Goal: Transaction & Acquisition: Register for event/course

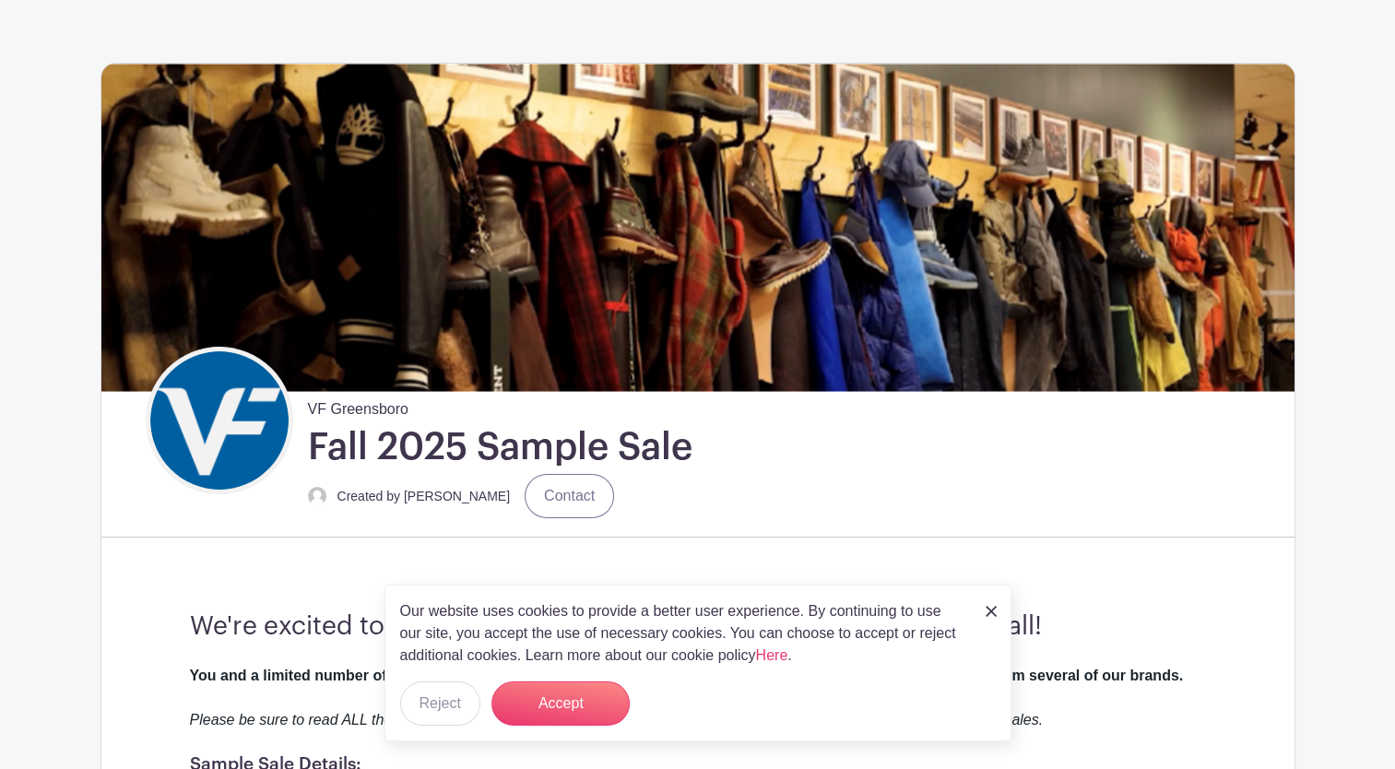
scroll to position [277, 0]
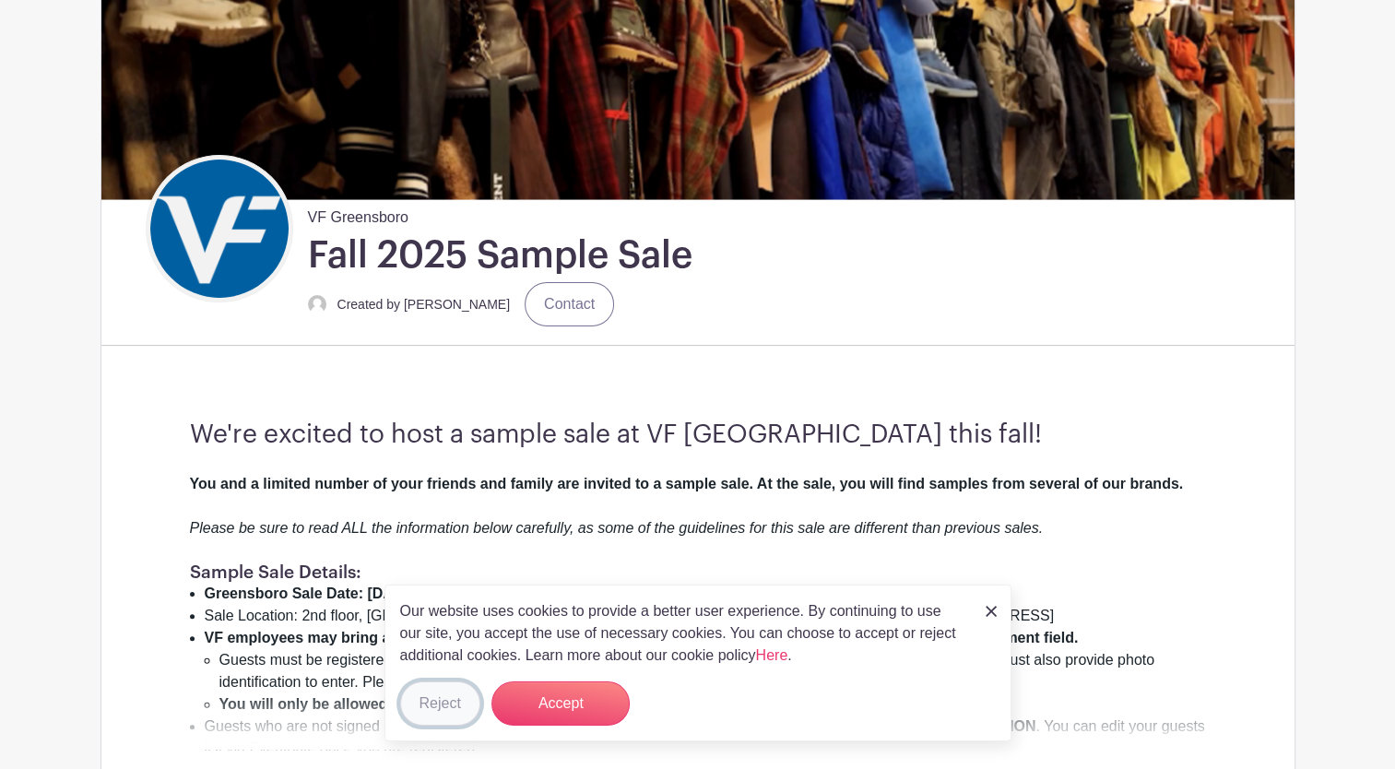
click at [438, 717] on button "Reject" at bounding box center [440, 704] width 80 height 44
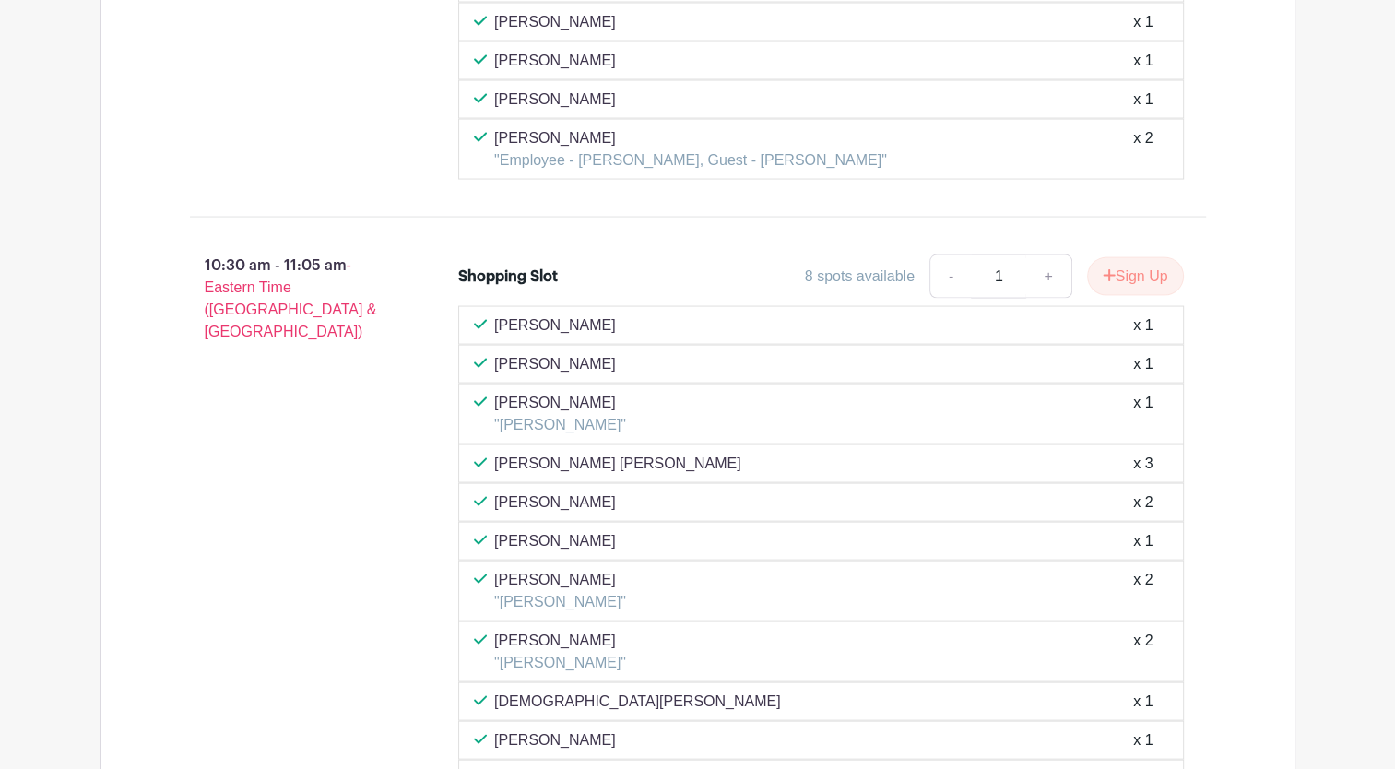
scroll to position [3689, 0]
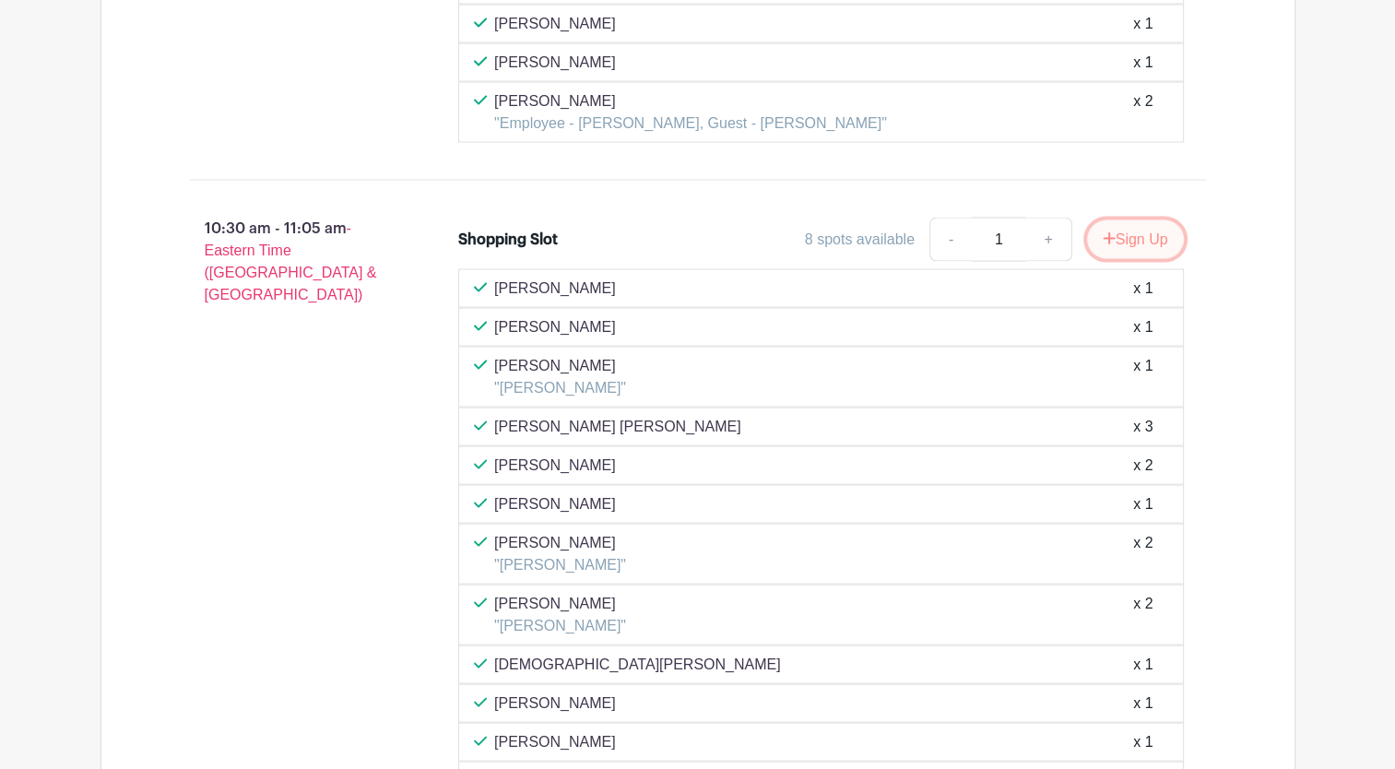
click at [1135, 231] on button "Sign Up" at bounding box center [1135, 239] width 97 height 39
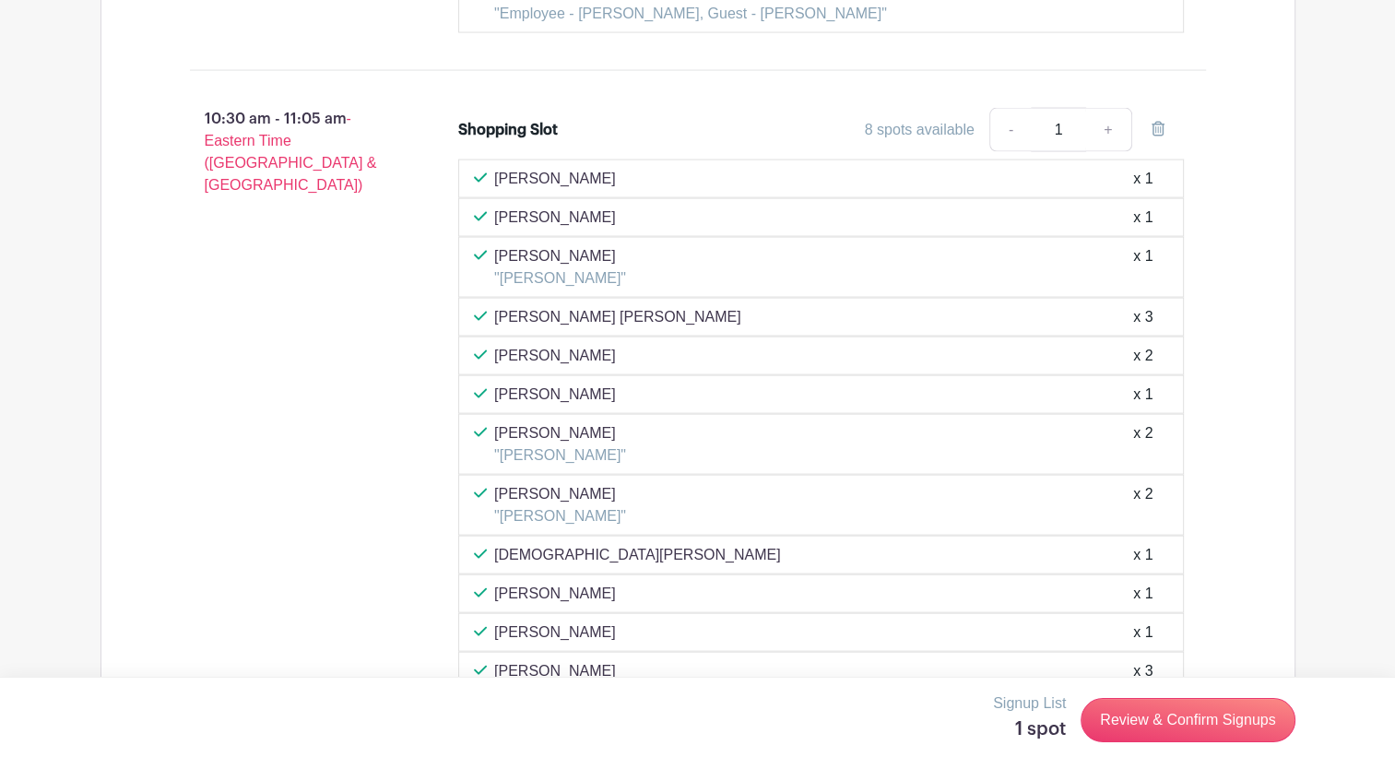
scroll to position [3597, 0]
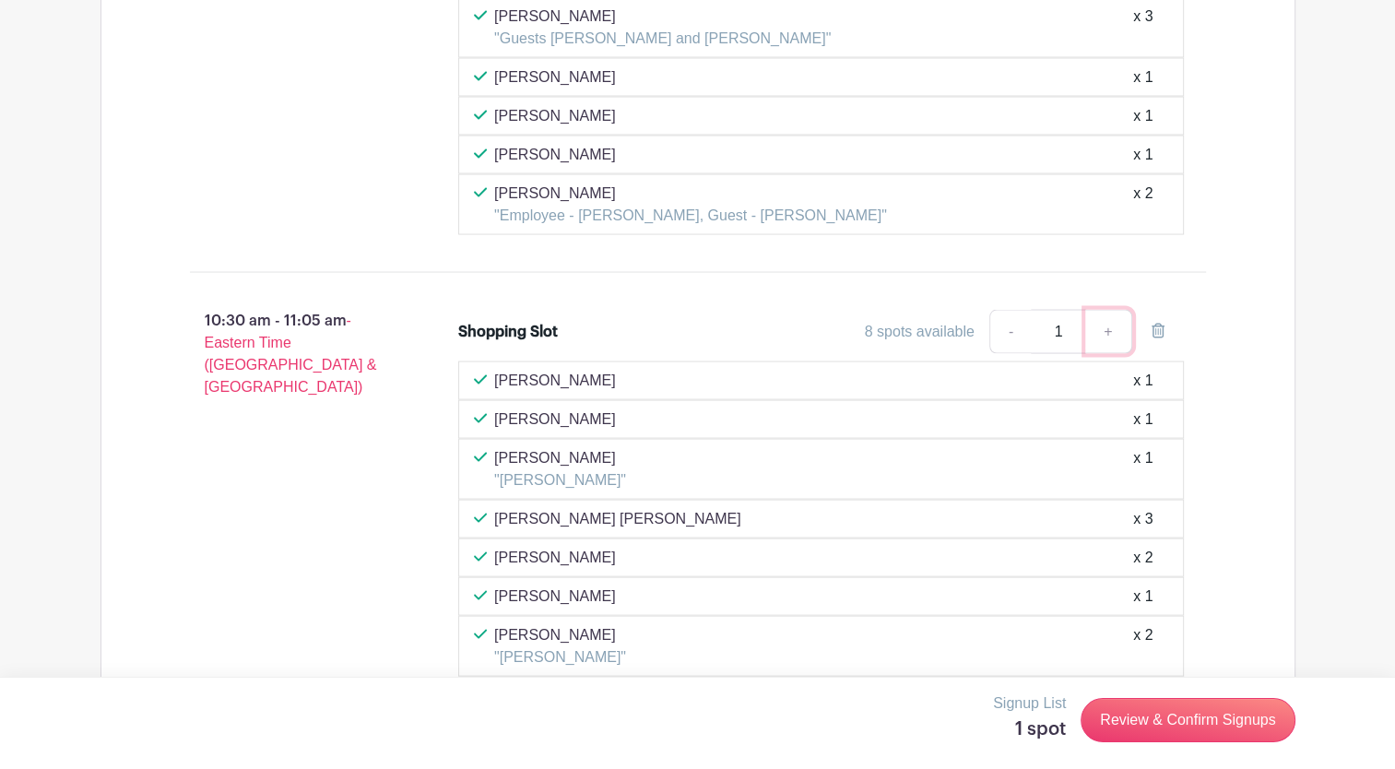
click at [1107, 314] on link "+" at bounding box center [1108, 332] width 46 height 44
type input "2"
click at [1157, 324] on icon at bounding box center [1158, 331] width 13 height 15
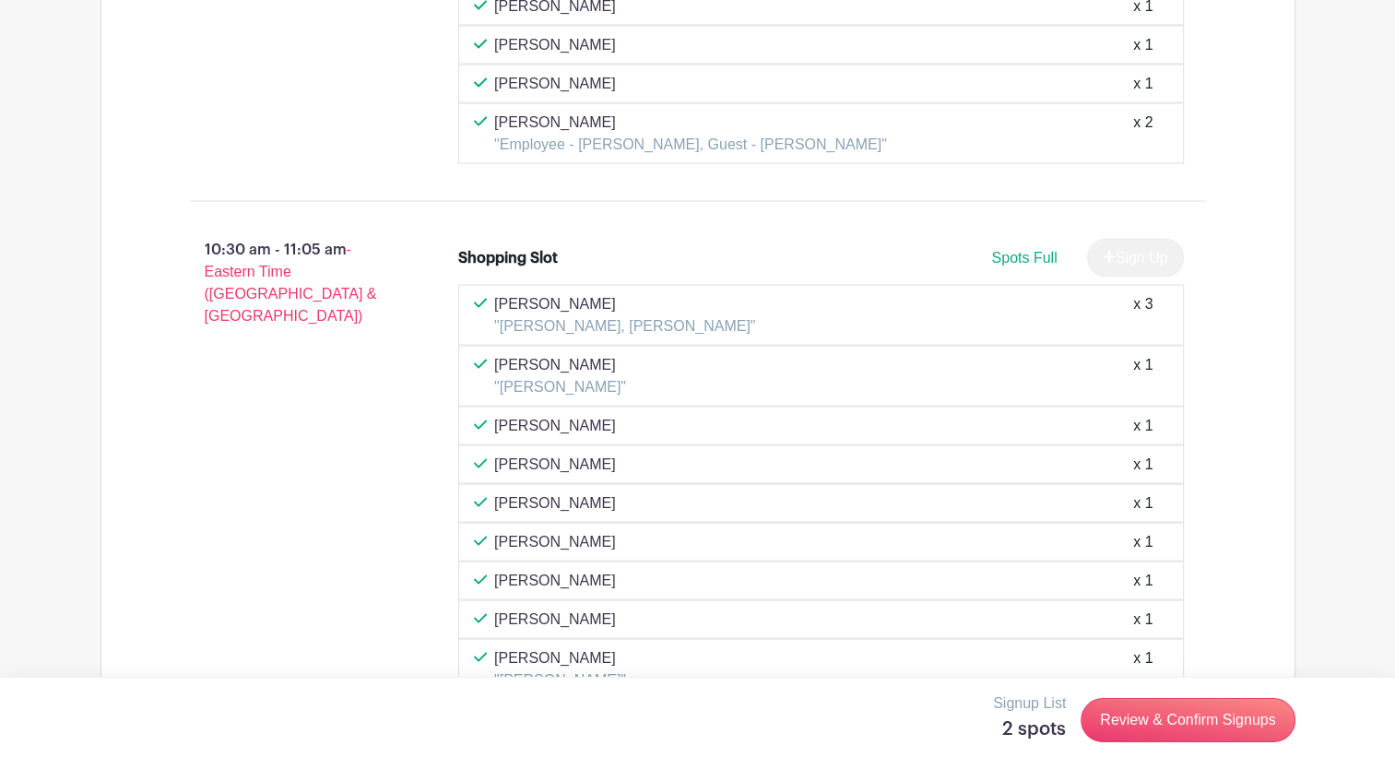
scroll to position [3689, 0]
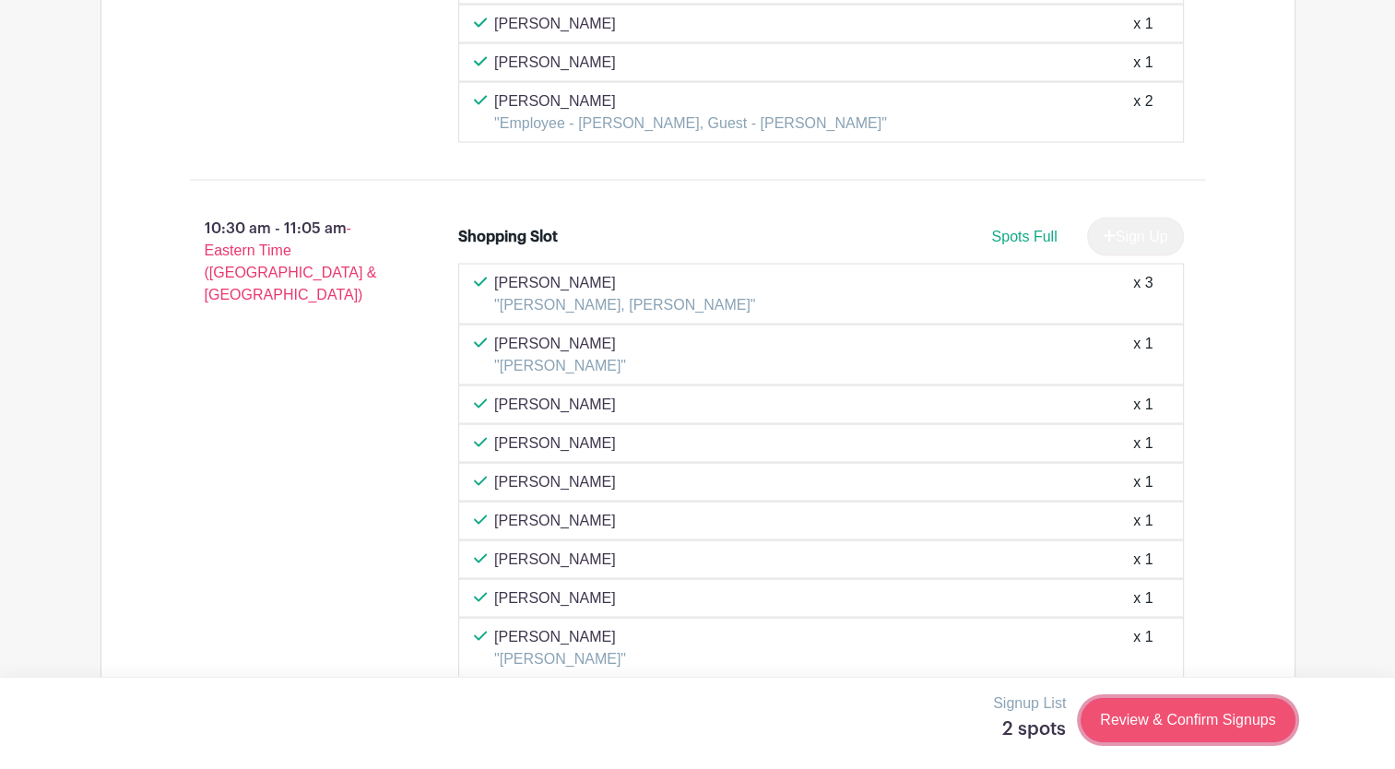
click at [1154, 714] on link "Review & Confirm Signups" at bounding box center [1188, 720] width 214 height 44
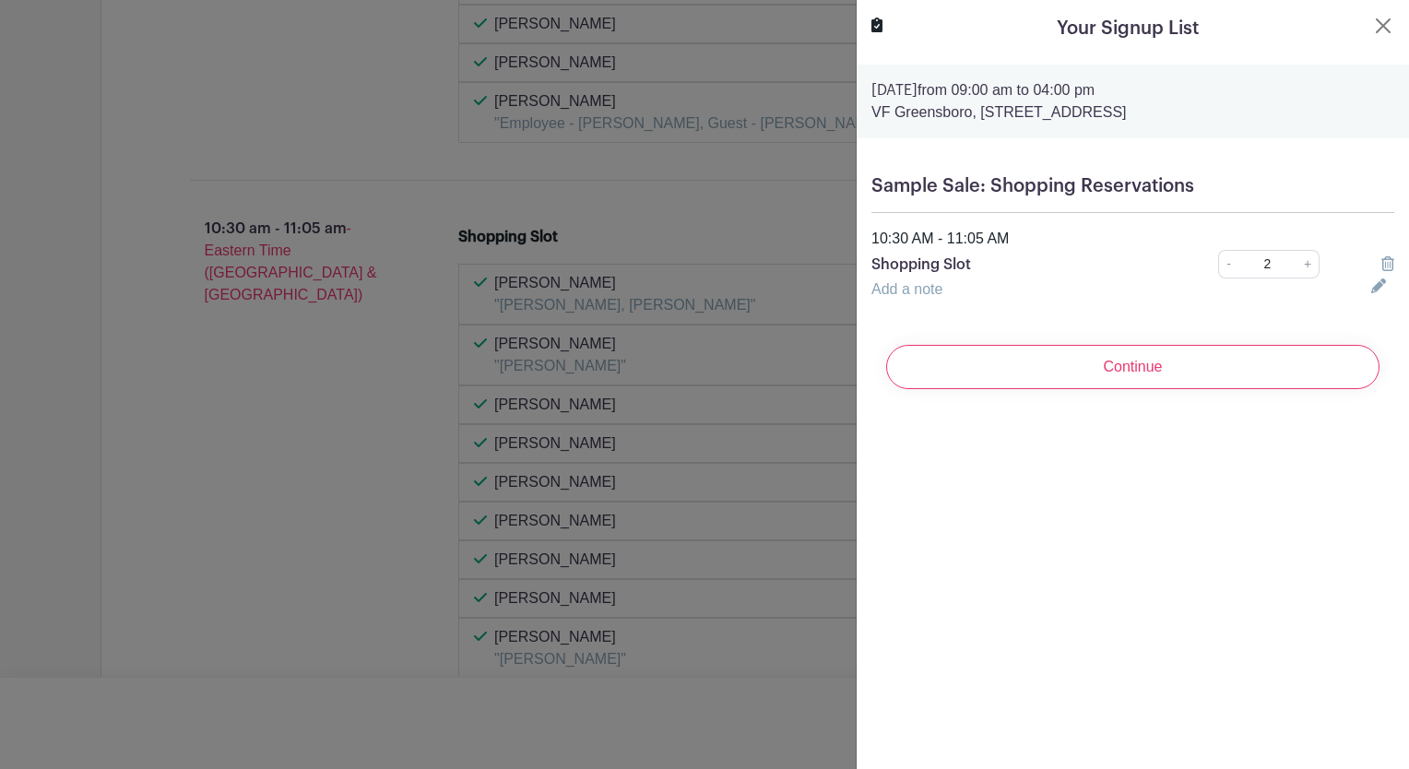
click at [931, 290] on link "Add a note" at bounding box center [907, 289] width 71 height 16
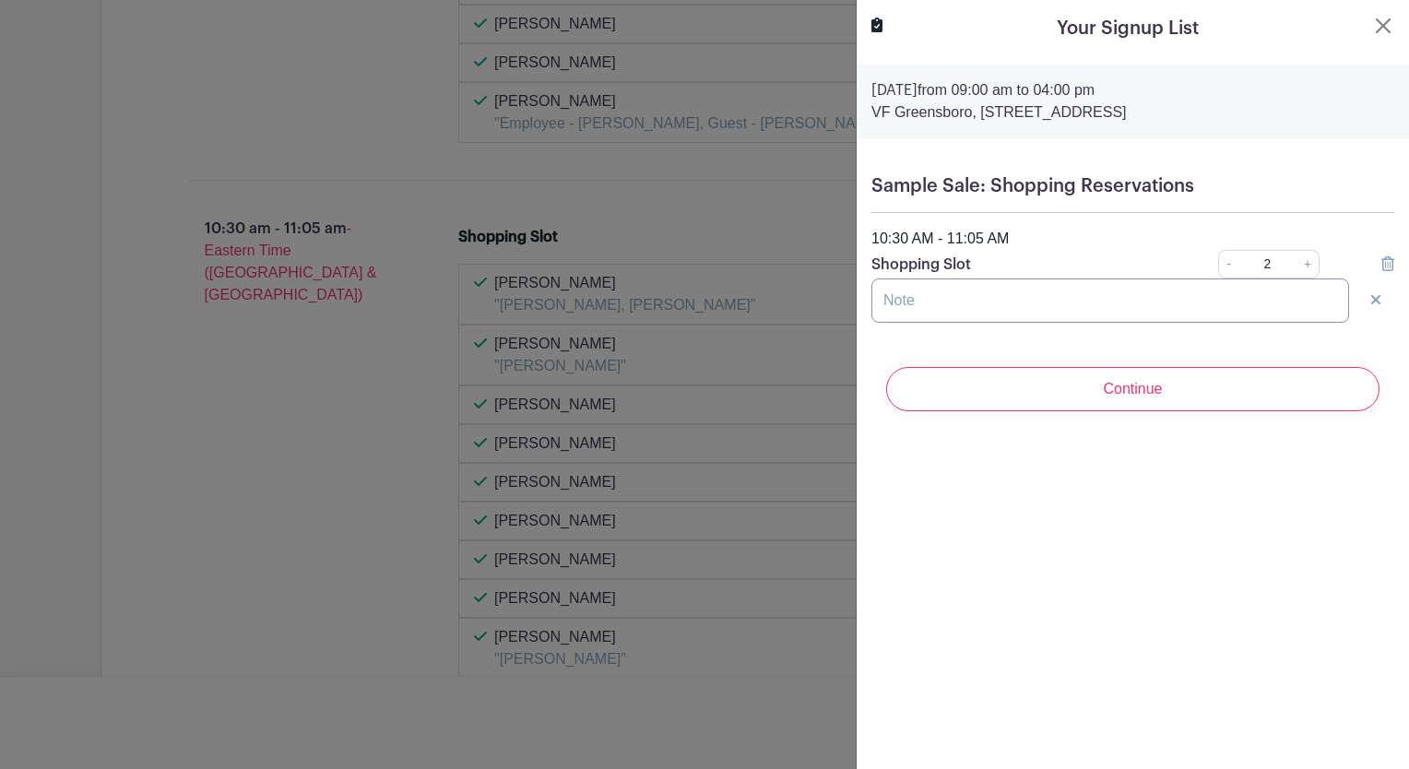
click at [926, 295] on input "text" at bounding box center [1111, 301] width 478 height 44
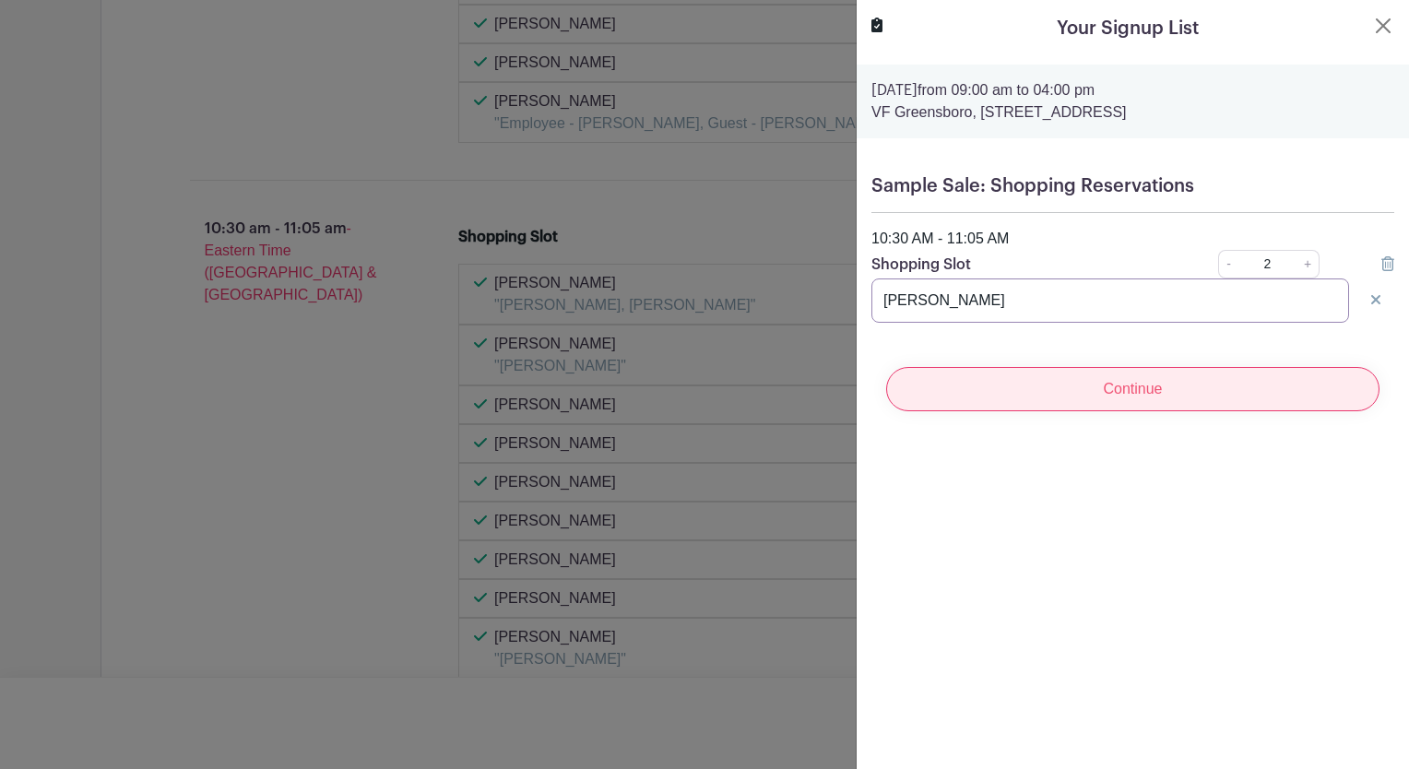
type input "[PERSON_NAME]"
click at [1078, 394] on input "Continue" at bounding box center [1132, 389] width 493 height 44
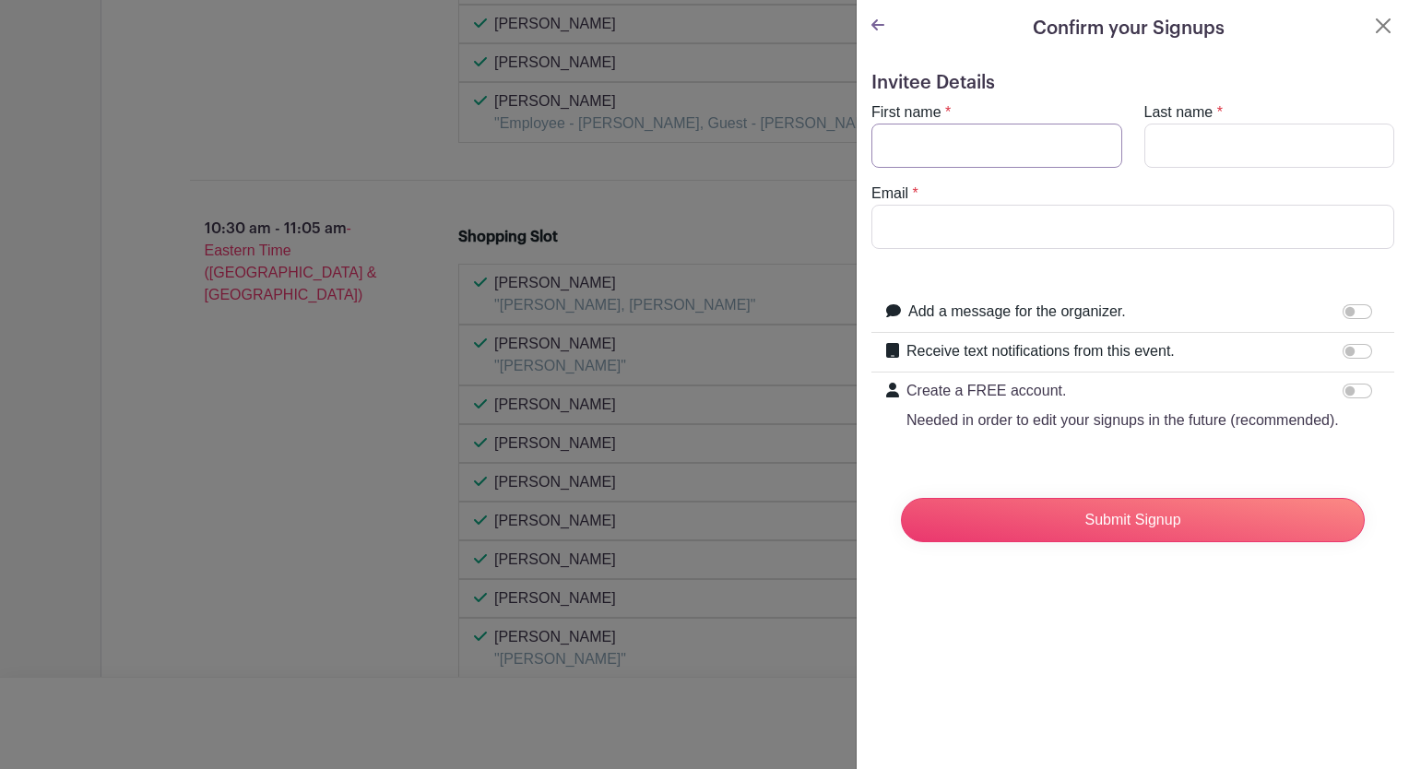
click at [930, 152] on input "First name" at bounding box center [997, 146] width 251 height 44
type input "Rakesh"
type input "Vallakoti"
type input "[EMAIL_ADDRESS][DOMAIN_NAME]"
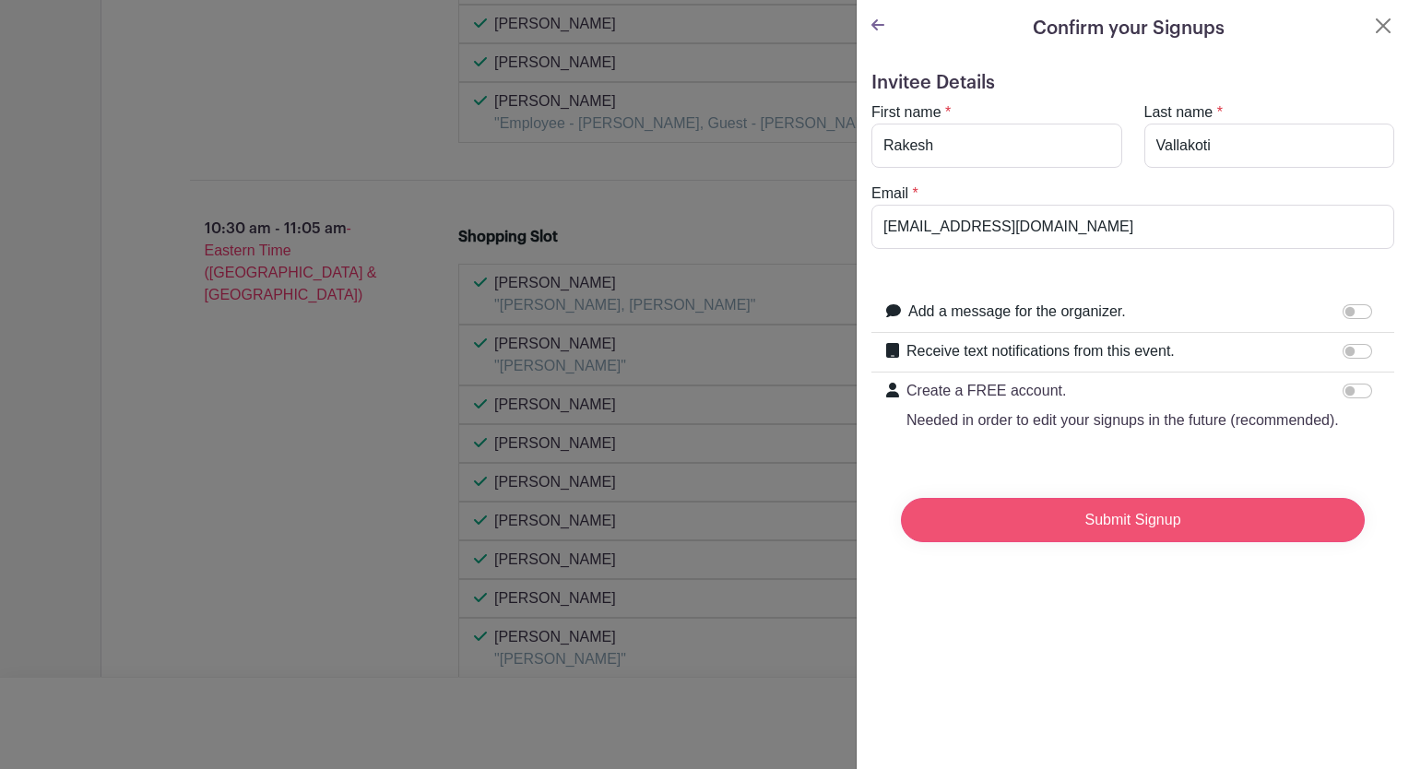
click at [1108, 542] on input "Submit Signup" at bounding box center [1133, 520] width 464 height 44
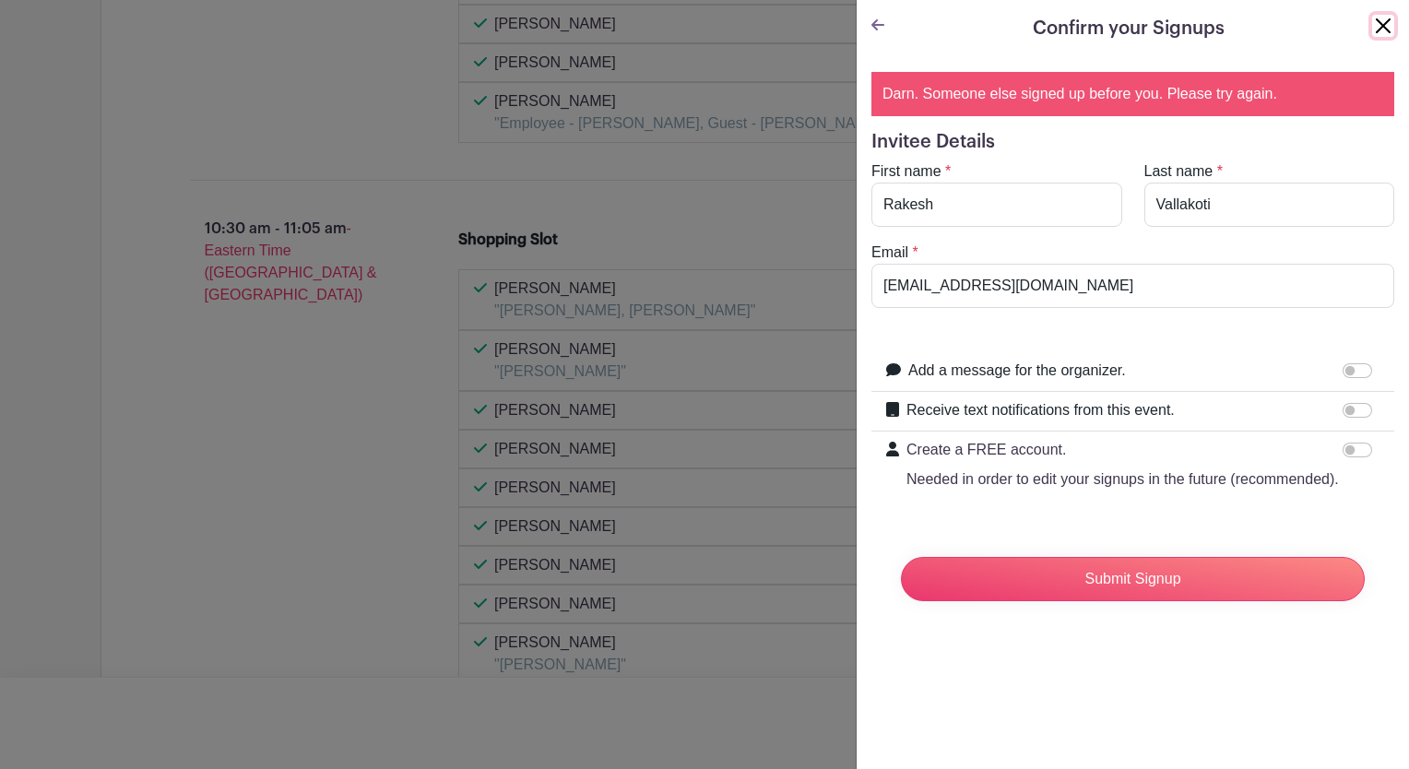
click at [1372, 25] on button "Close" at bounding box center [1383, 26] width 22 height 22
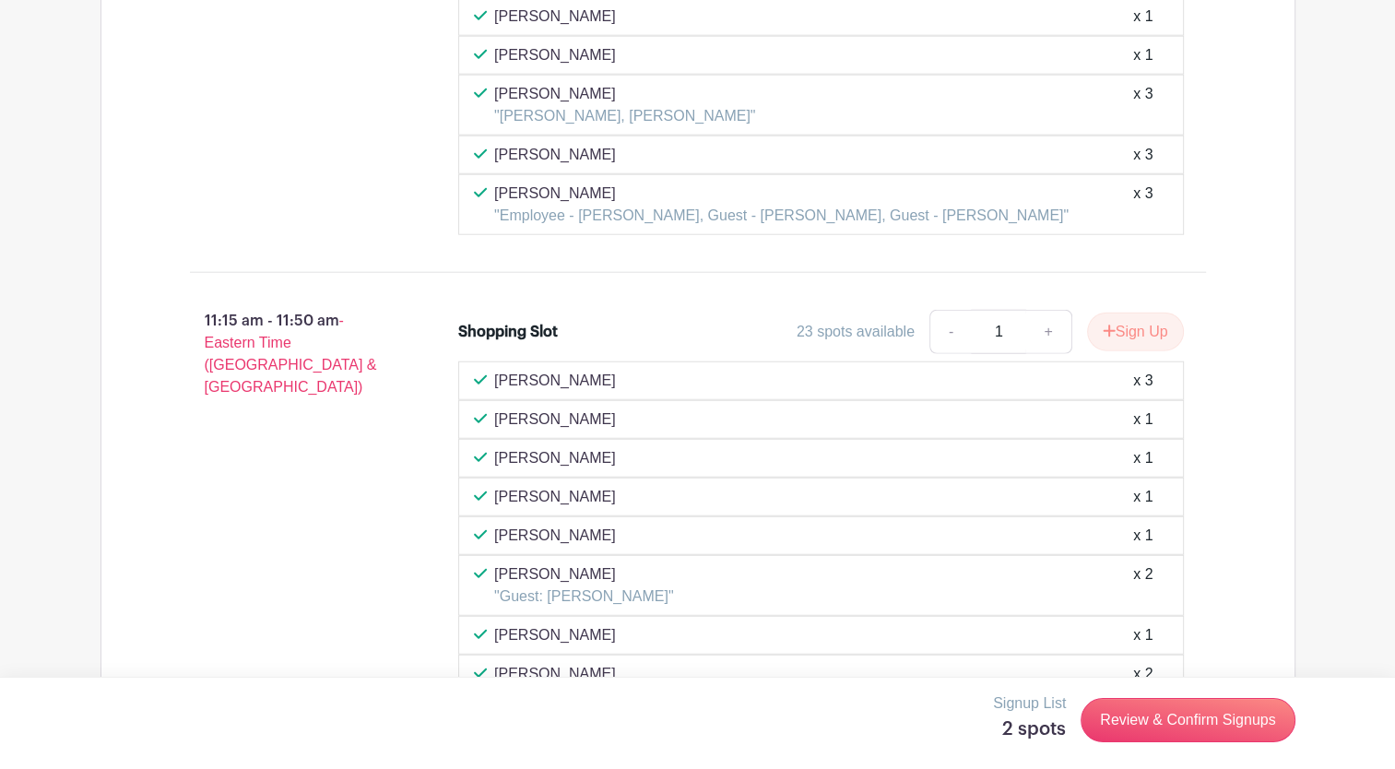
scroll to position [4703, 0]
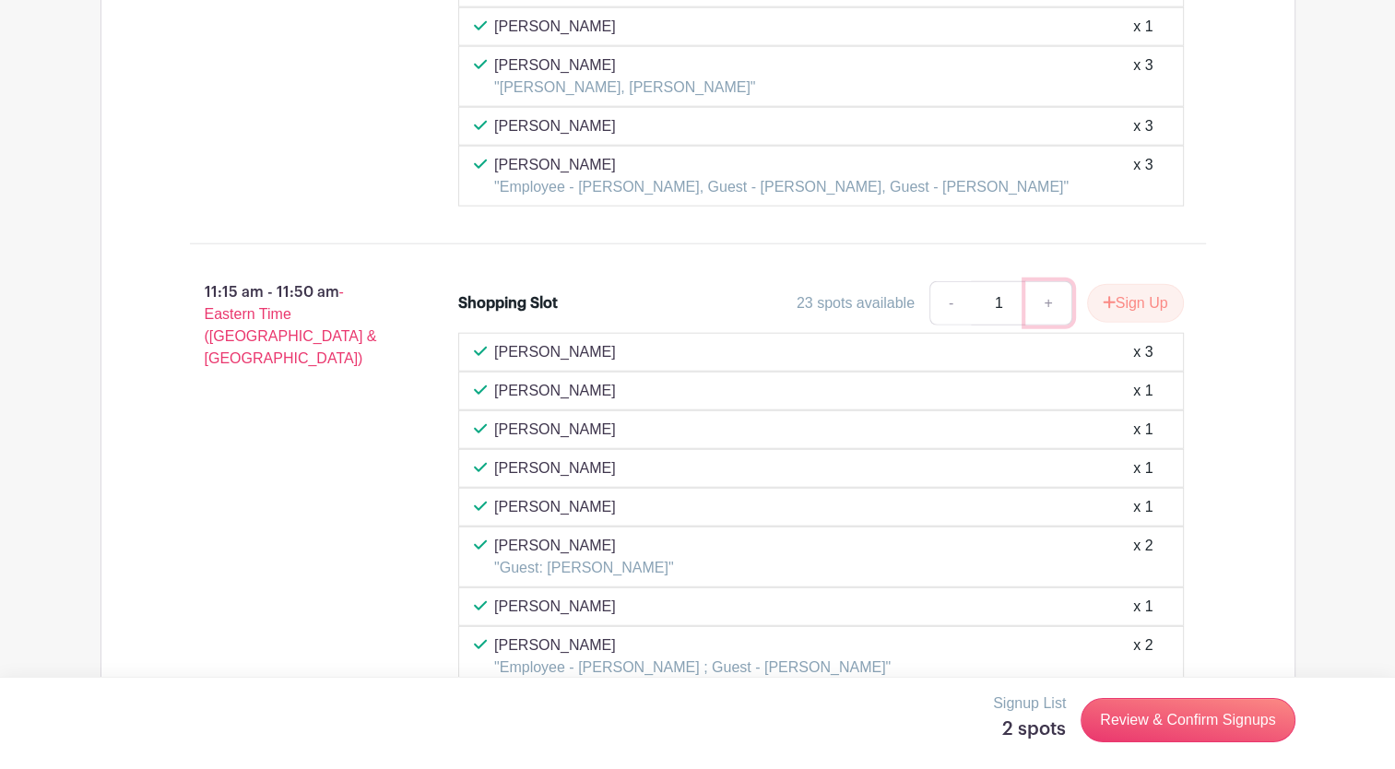
click at [1039, 281] on link "+" at bounding box center [1049, 303] width 46 height 44
type input "2"
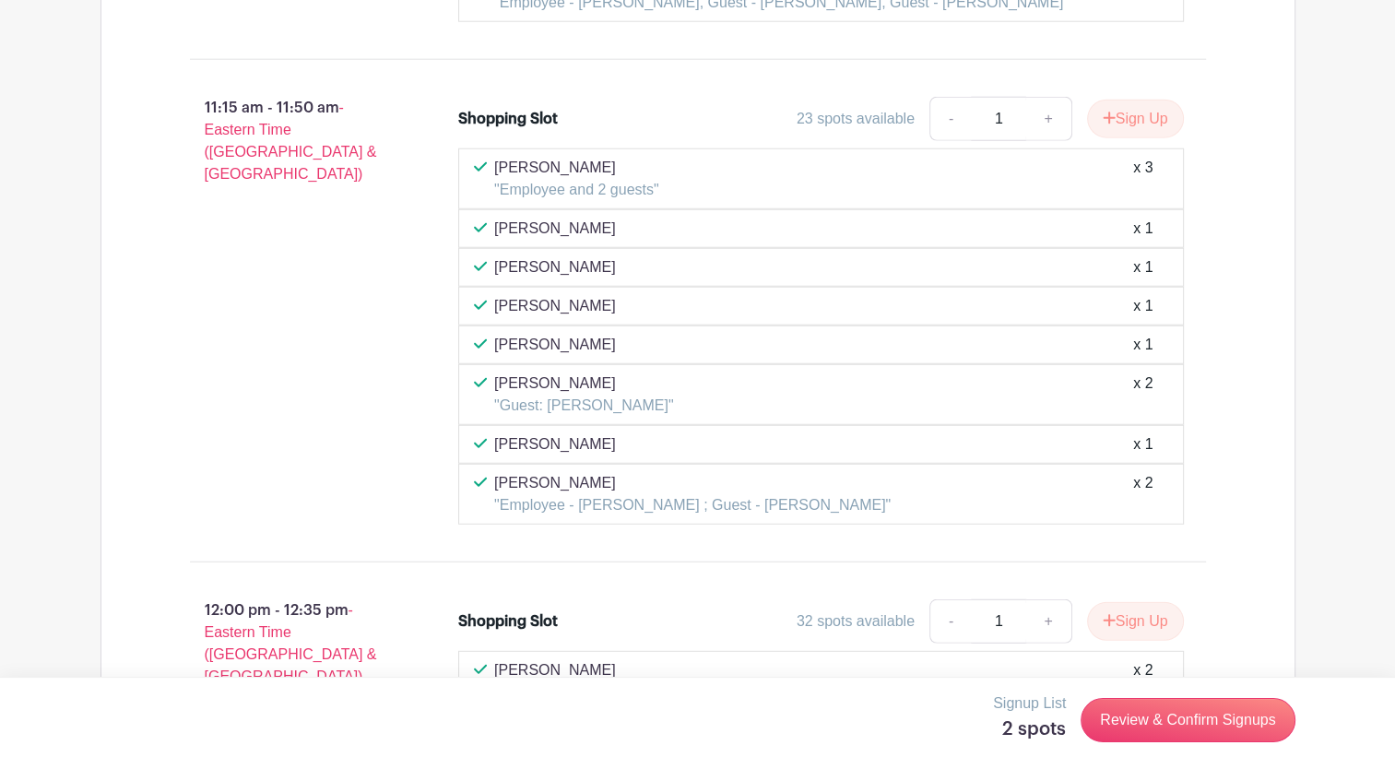
scroll to position [4796, 0]
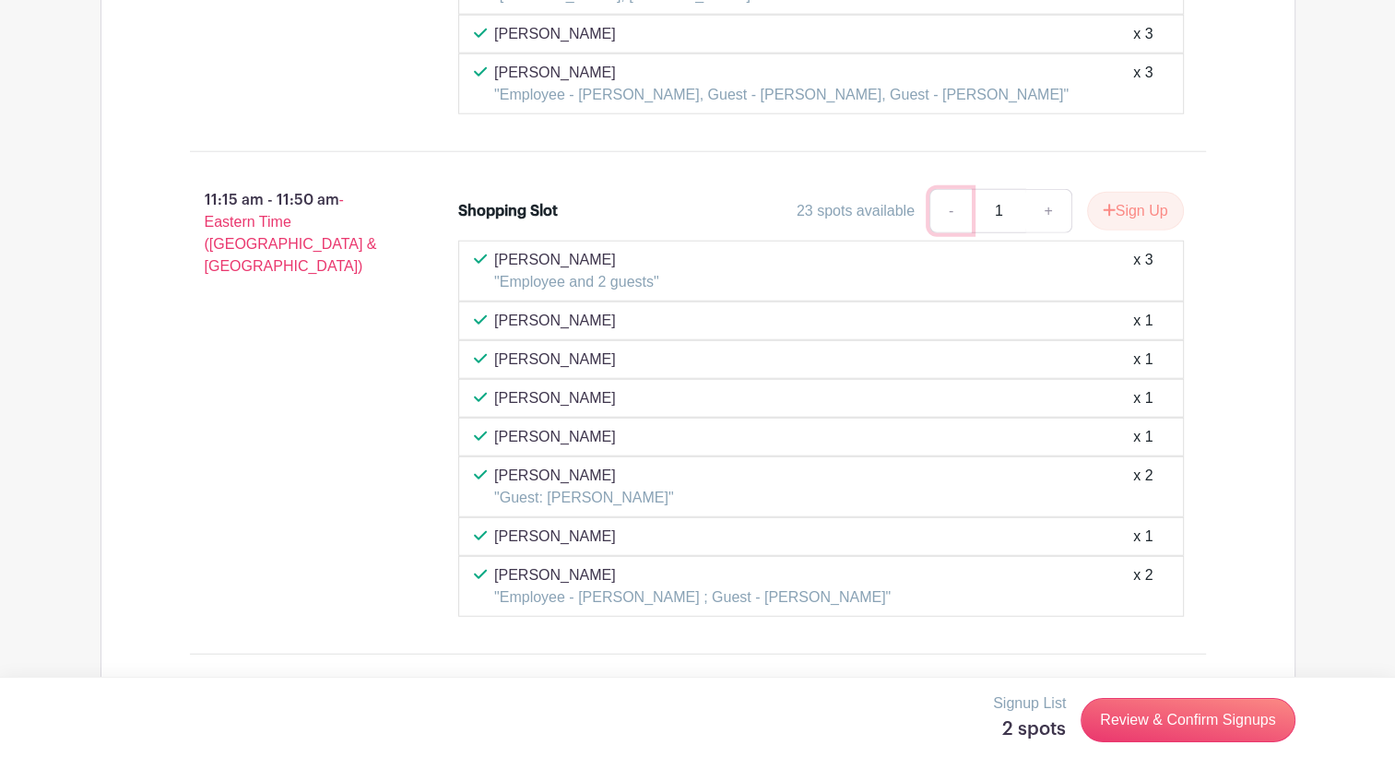
click at [948, 189] on link "-" at bounding box center [951, 211] width 42 height 44
click at [943, 189] on link "-" at bounding box center [951, 211] width 42 height 44
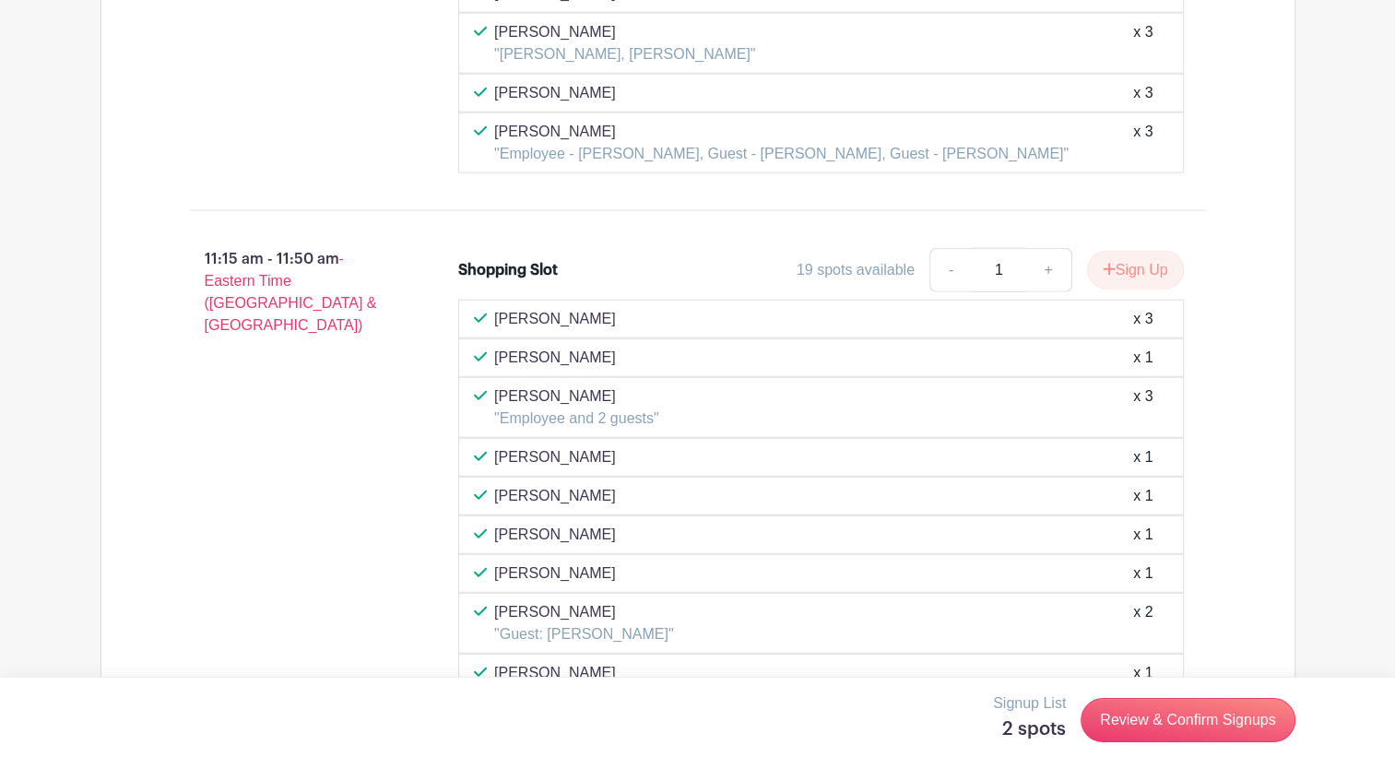
scroll to position [4703, 0]
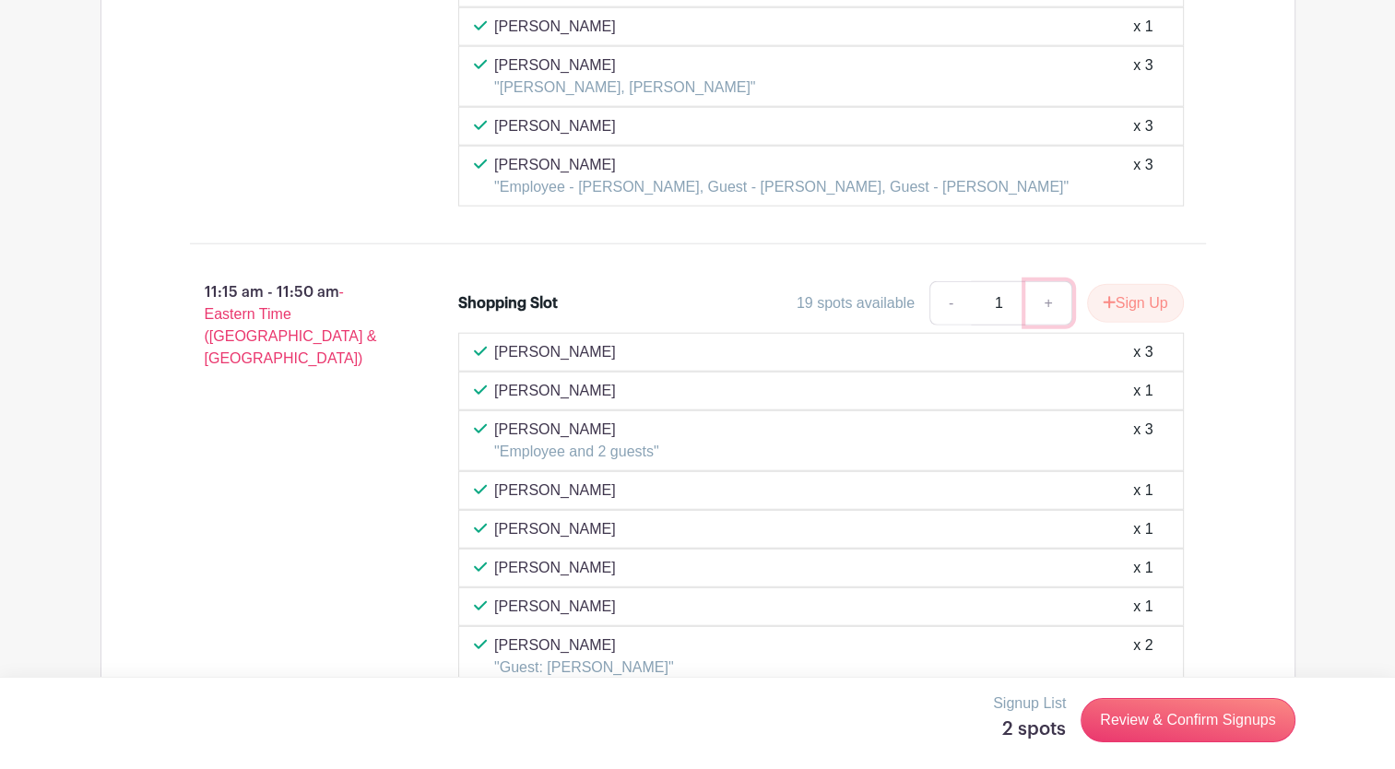
click at [1039, 281] on link "+" at bounding box center [1049, 303] width 46 height 44
type input "2"
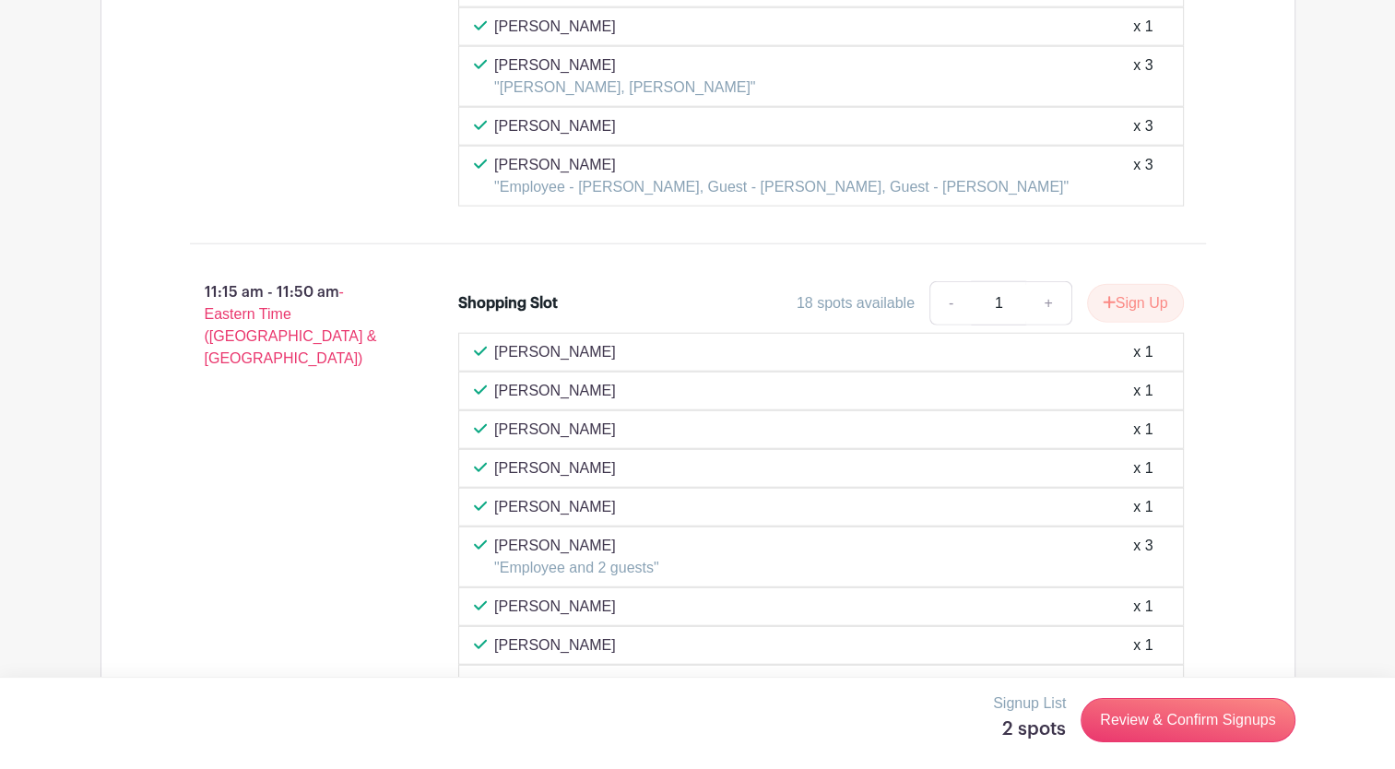
click at [1048, 281] on link "+" at bounding box center [1049, 303] width 46 height 44
type input "2"
click at [1156, 720] on link "Review & Confirm Signups" at bounding box center [1188, 720] width 214 height 44
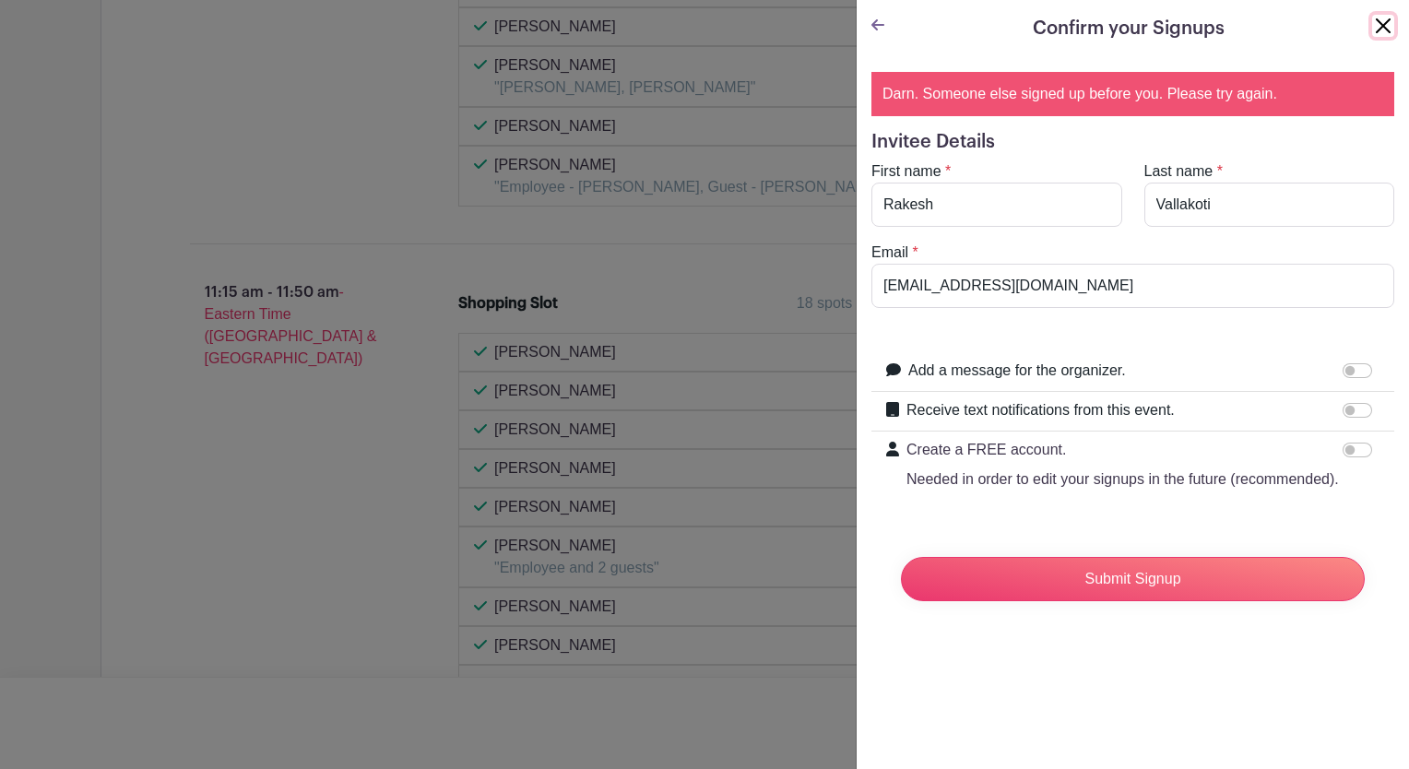
click at [1372, 27] on button "Close" at bounding box center [1383, 26] width 22 height 22
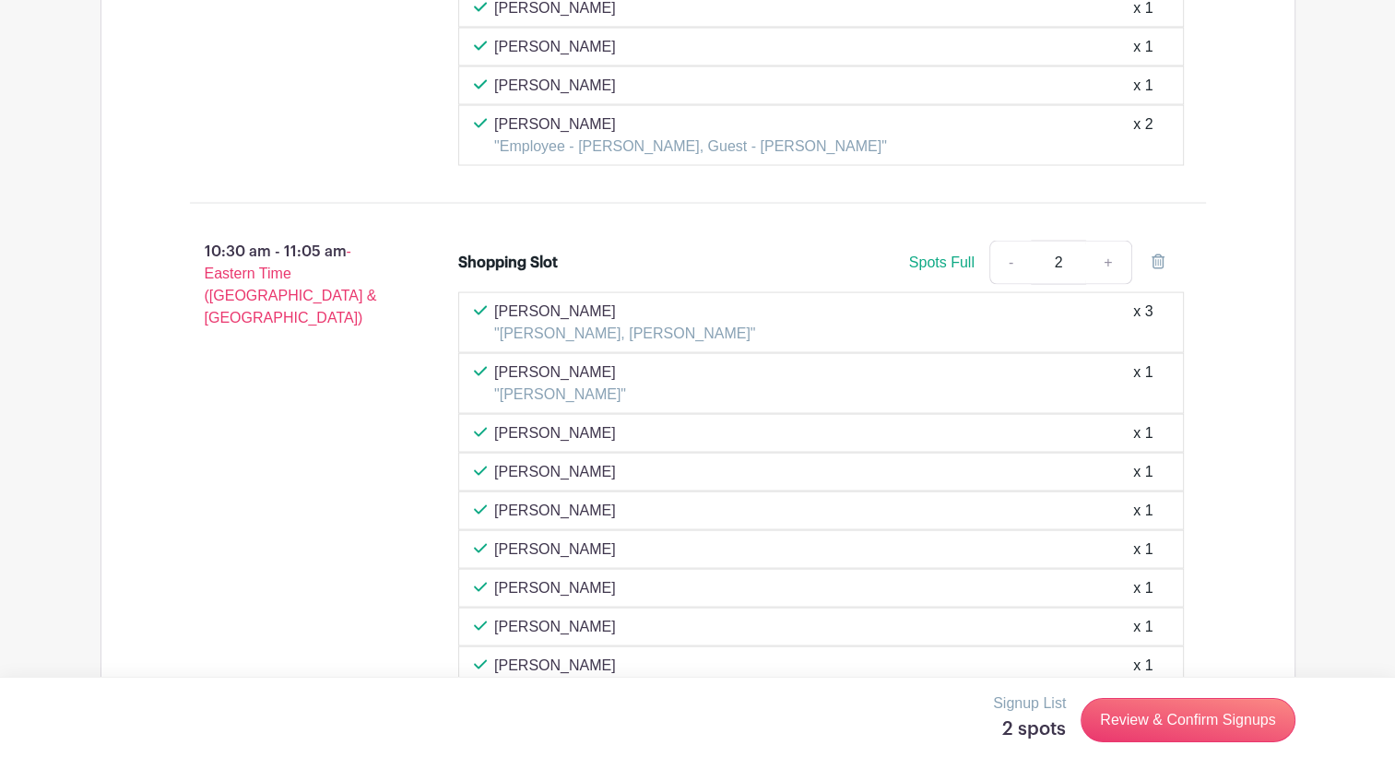
scroll to position [3504, 0]
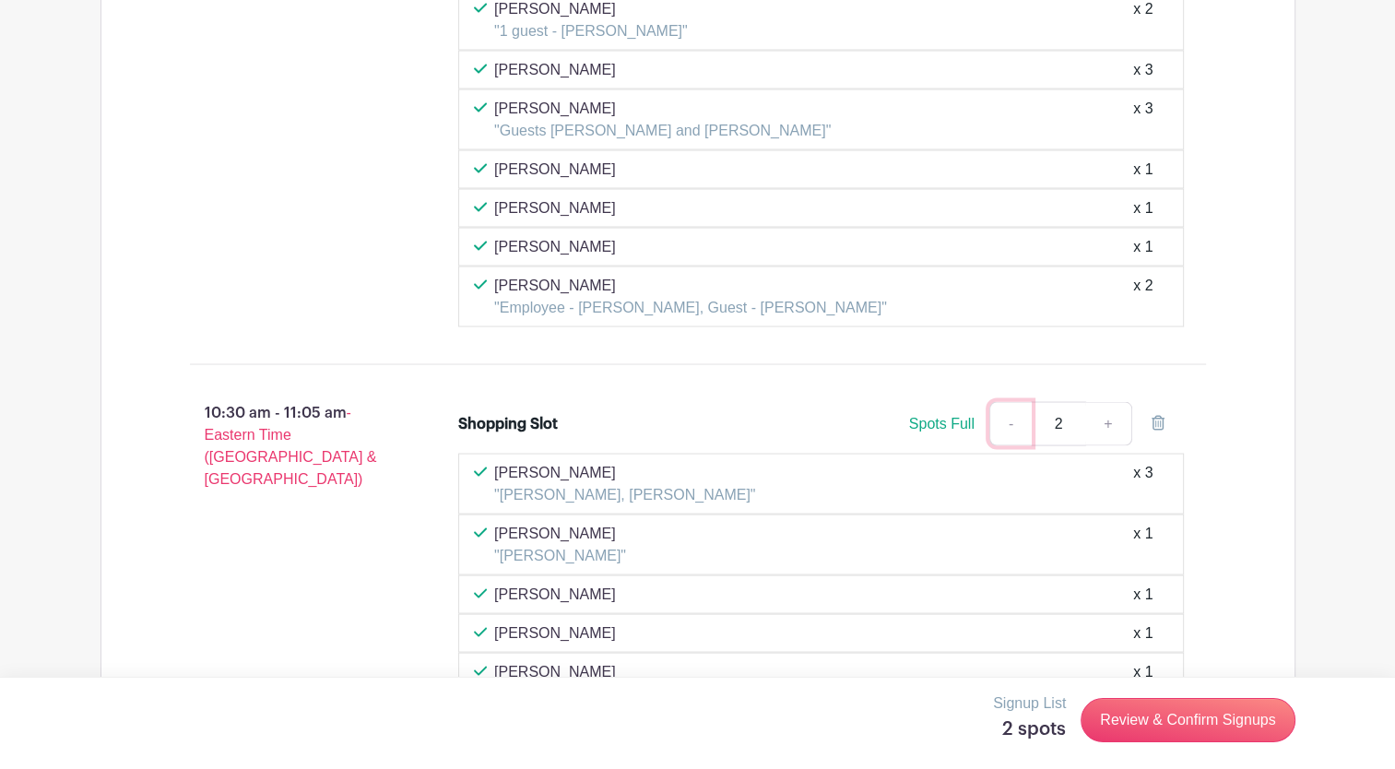
click at [1014, 406] on link "-" at bounding box center [1011, 424] width 42 height 44
type input "1"
click at [1014, 406] on link "-" at bounding box center [1011, 424] width 42 height 44
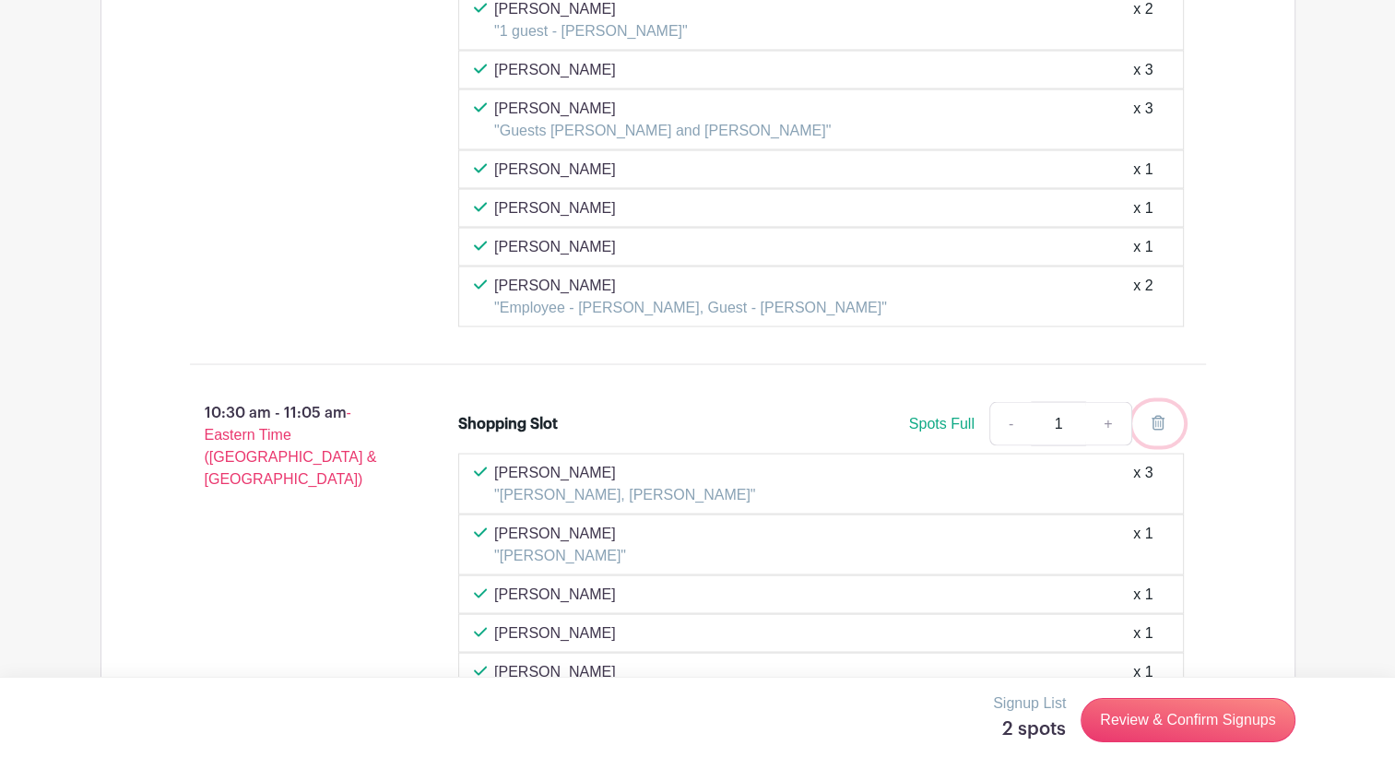
drag, startPoint x: 1157, startPoint y: 397, endPoint x: 800, endPoint y: 83, distance: 475.1
click at [1158, 416] on icon at bounding box center [1158, 423] width 13 height 15
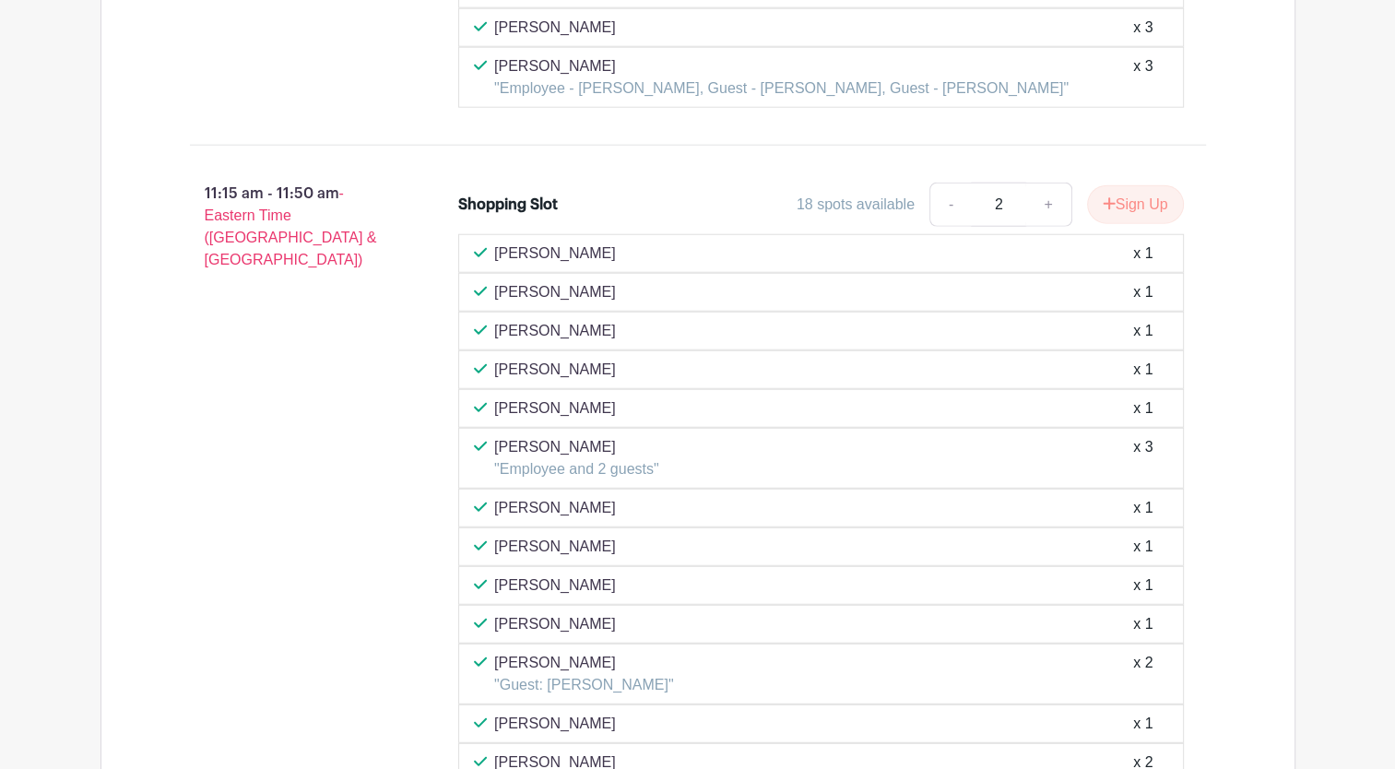
scroll to position [4796, 0]
click at [1126, 186] on button "Sign Up" at bounding box center [1135, 205] width 97 height 39
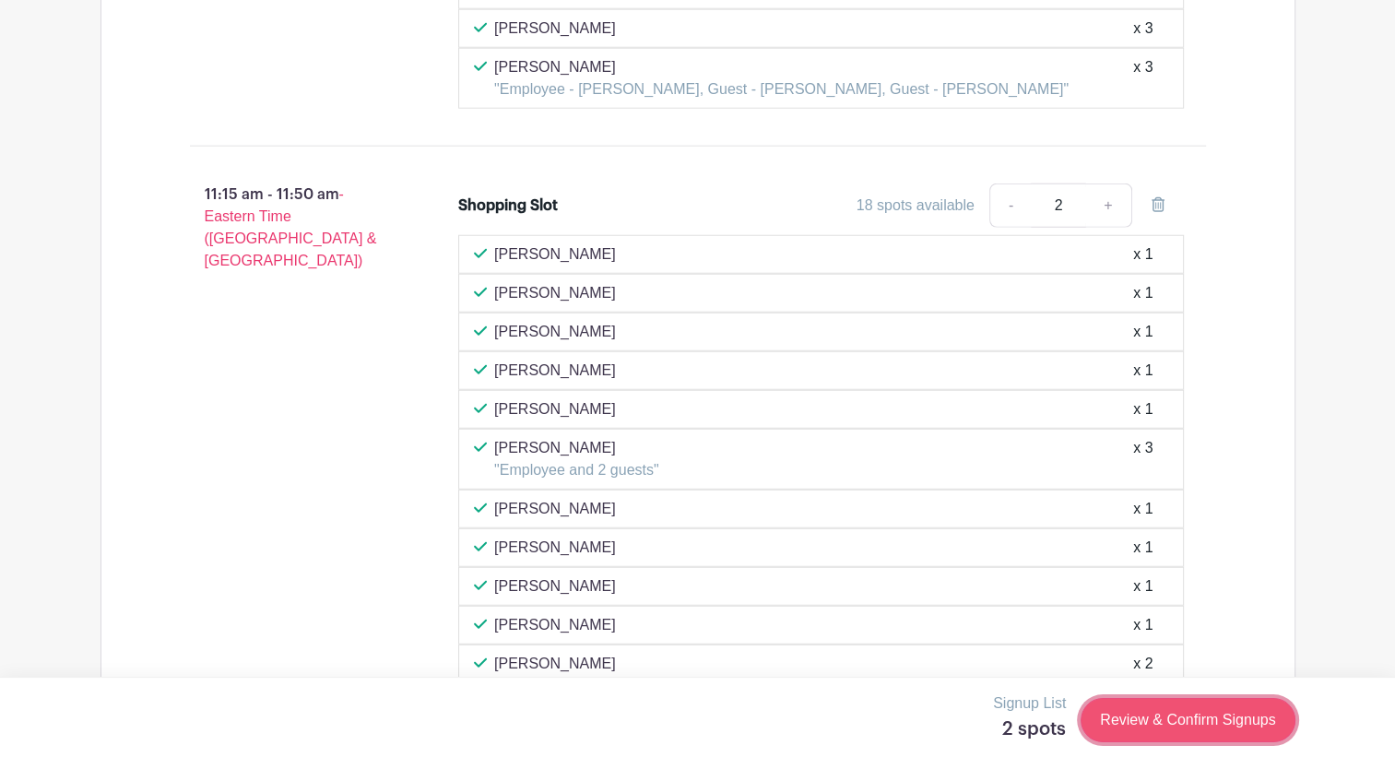
click at [1222, 723] on link "Review & Confirm Signups" at bounding box center [1188, 720] width 214 height 44
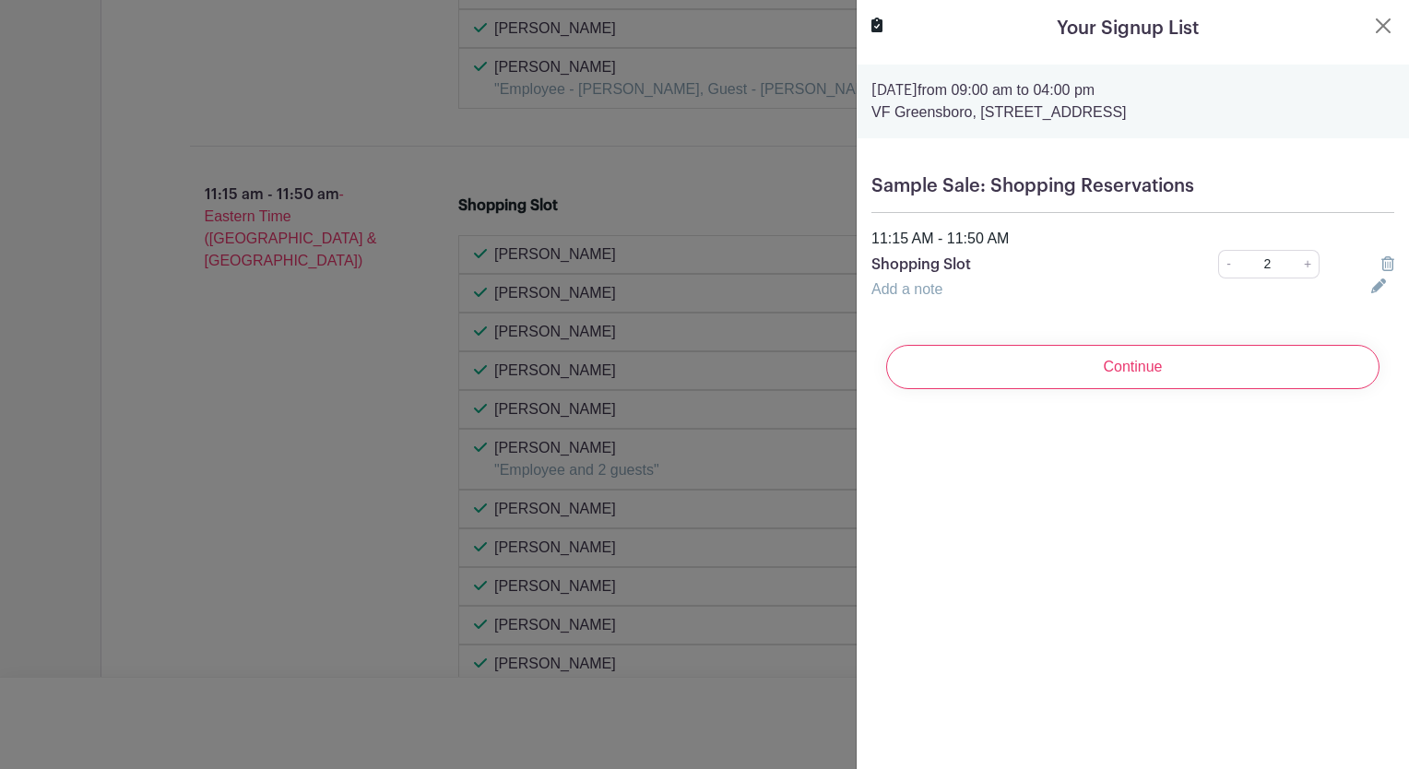
click at [902, 283] on link "Add a note" at bounding box center [907, 289] width 71 height 16
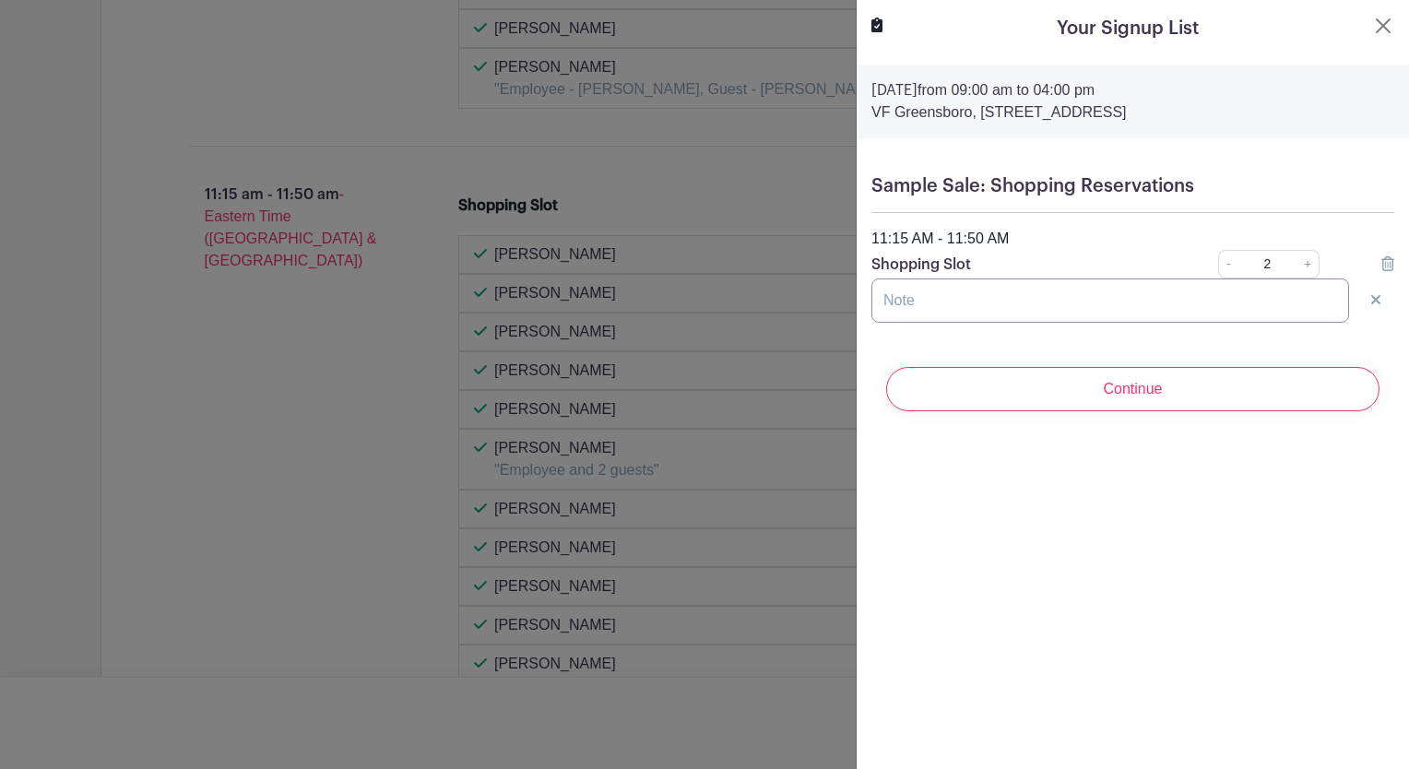
click at [913, 299] on input "text" at bounding box center [1111, 301] width 478 height 44
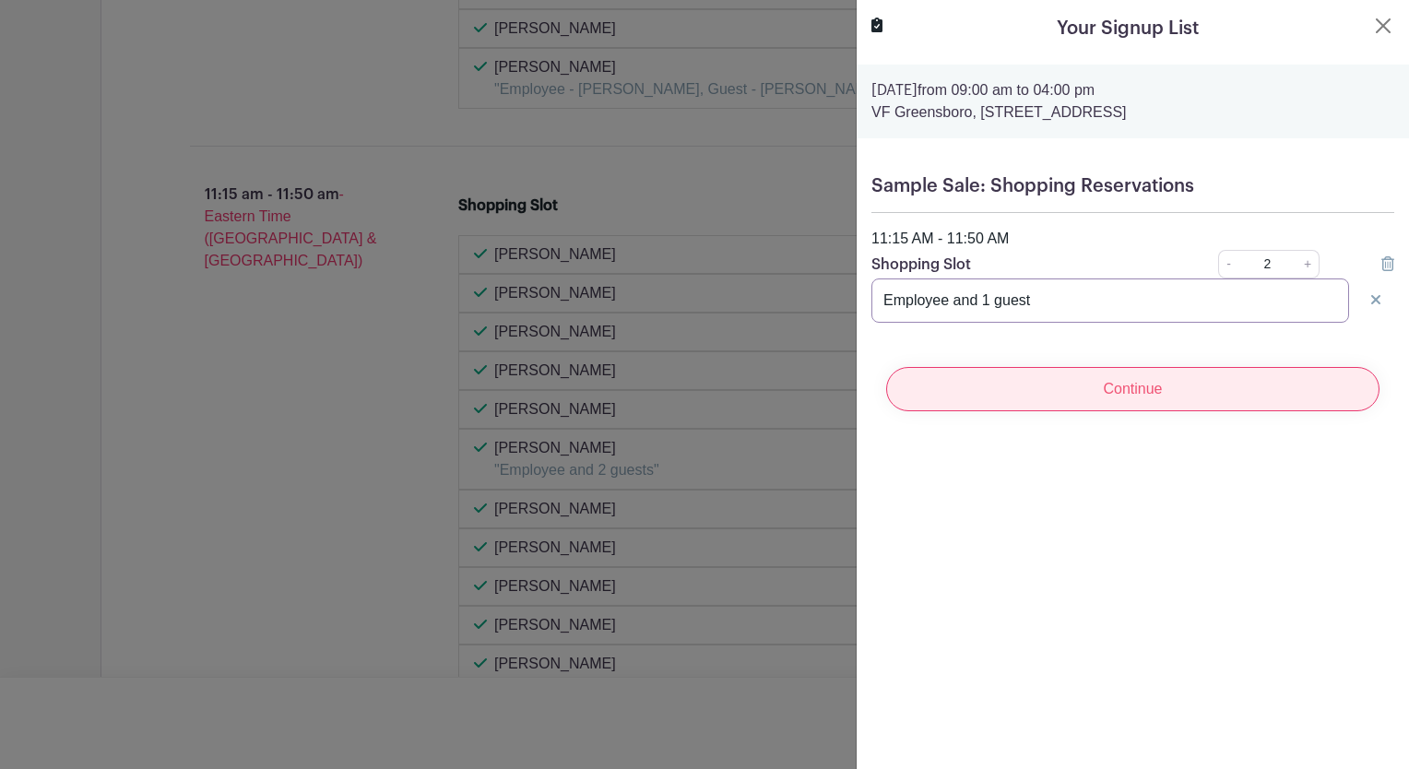
type input "Employee and 1 guest"
click at [1114, 385] on input "Continue" at bounding box center [1132, 389] width 493 height 44
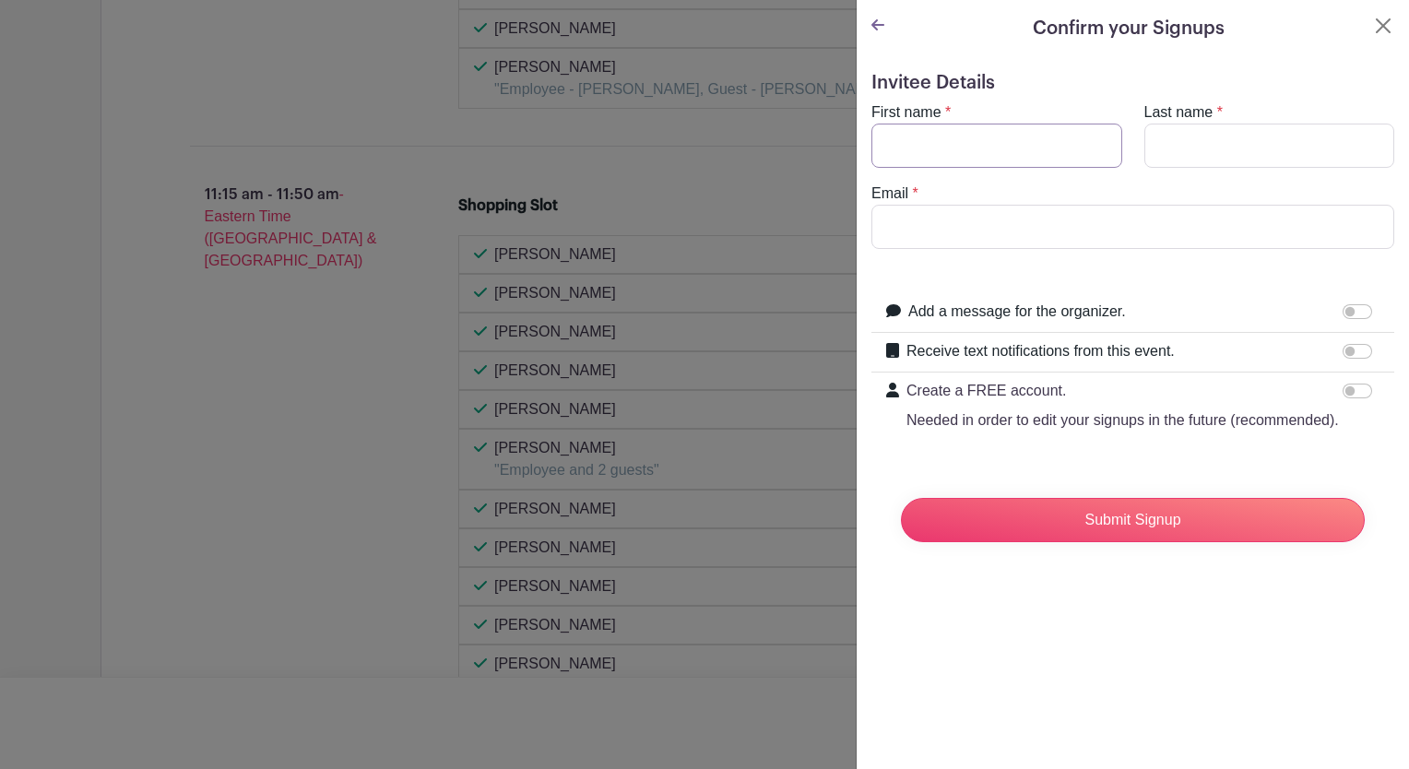
click at [939, 138] on input "First name" at bounding box center [997, 146] width 251 height 44
type input "Rakesh"
type input "Vallakoti"
type input "[EMAIL_ADDRESS][DOMAIN_NAME]"
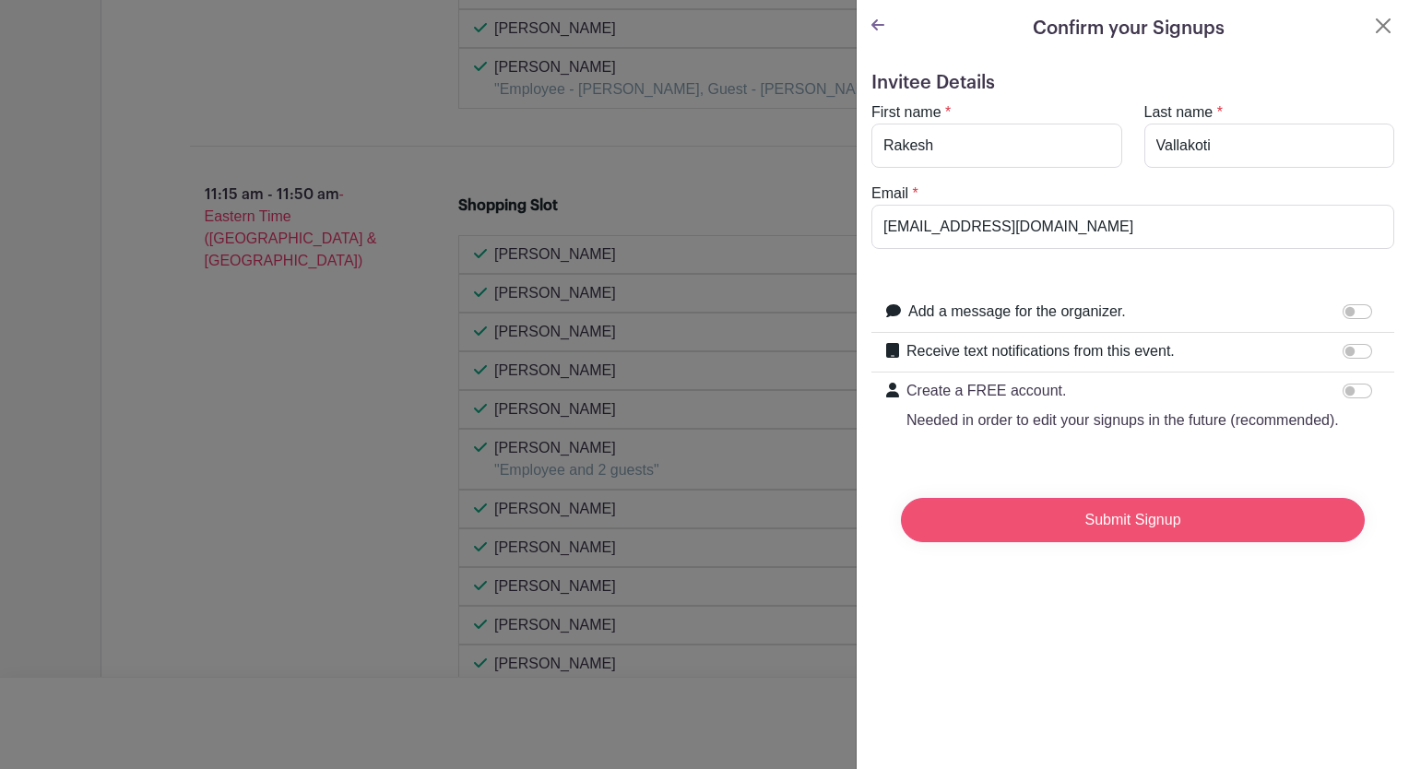
click at [1089, 539] on input "Submit Signup" at bounding box center [1133, 520] width 464 height 44
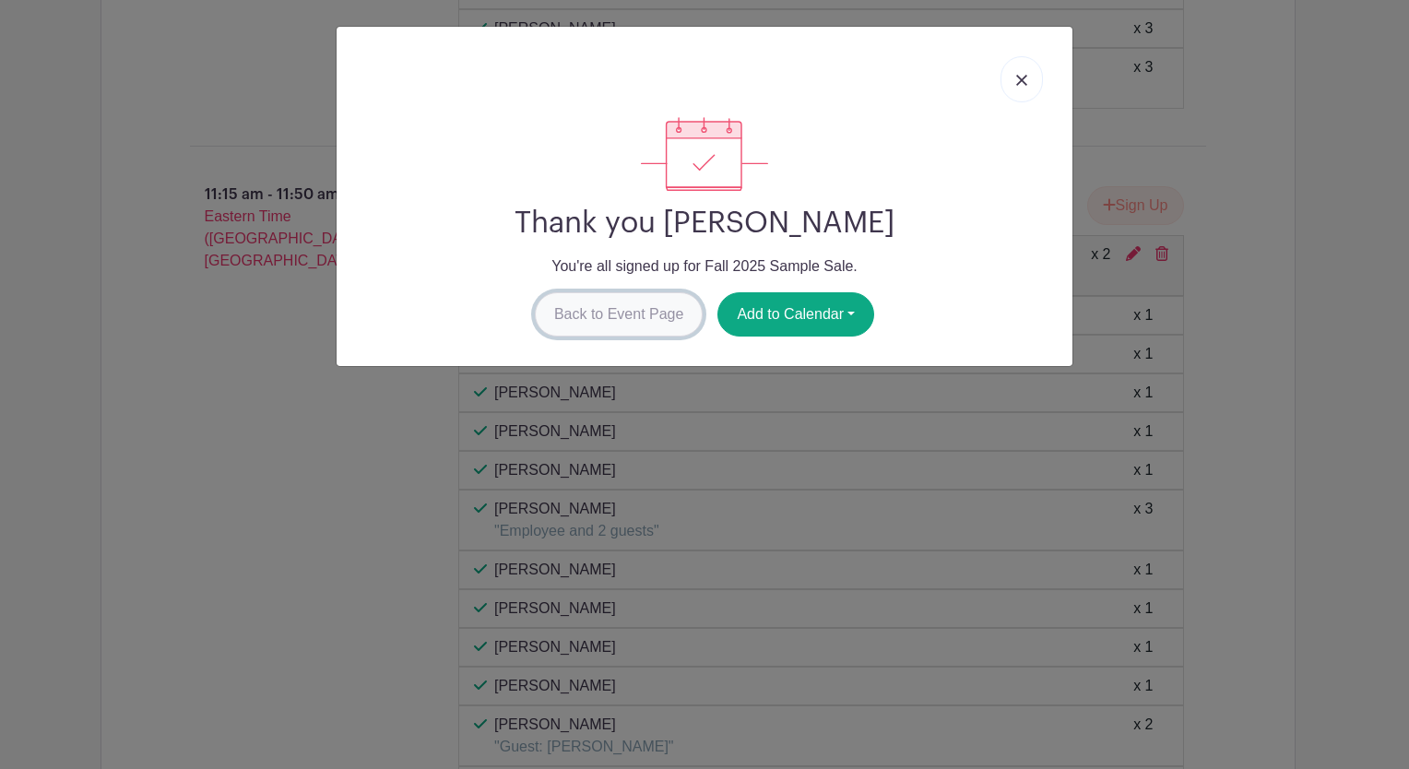
click at [622, 316] on link "Back to Event Page" at bounding box center [619, 314] width 169 height 44
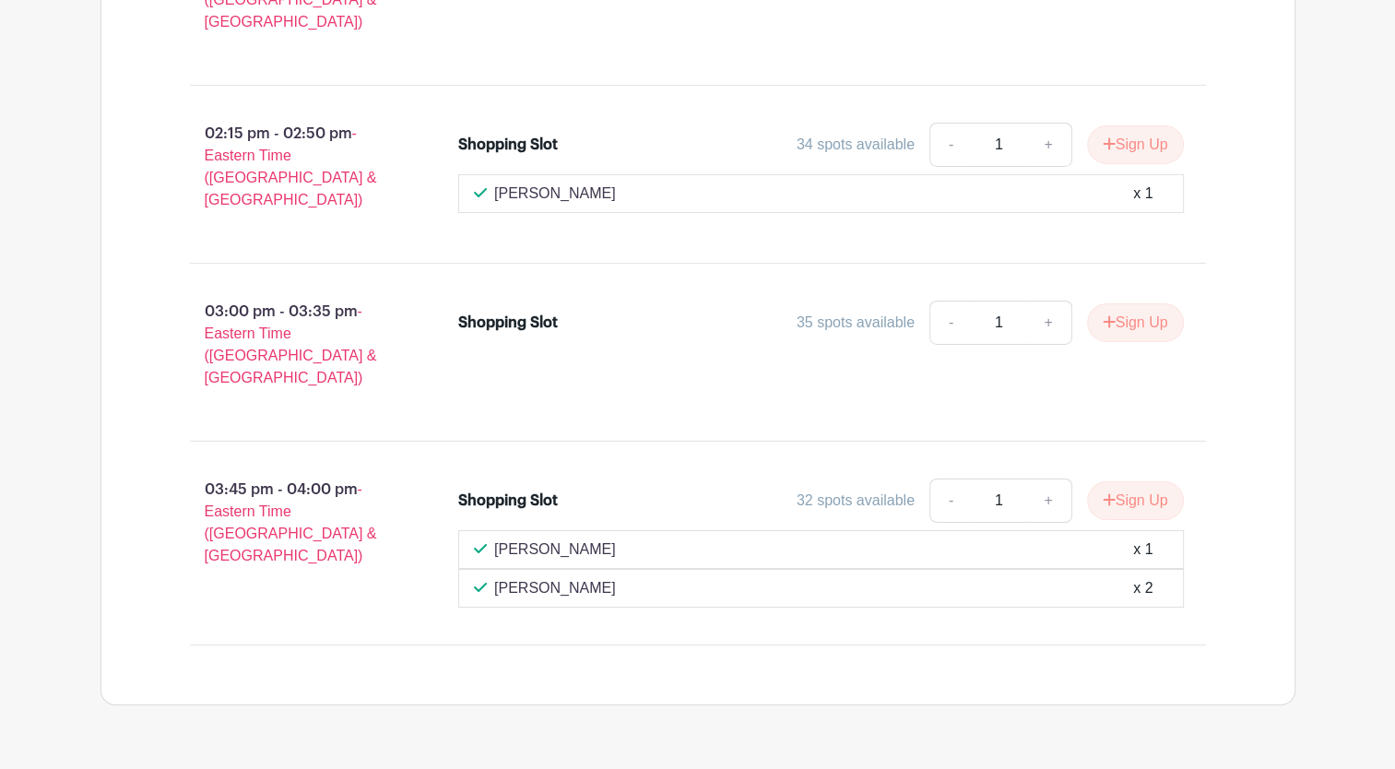
scroll to position [6280, 0]
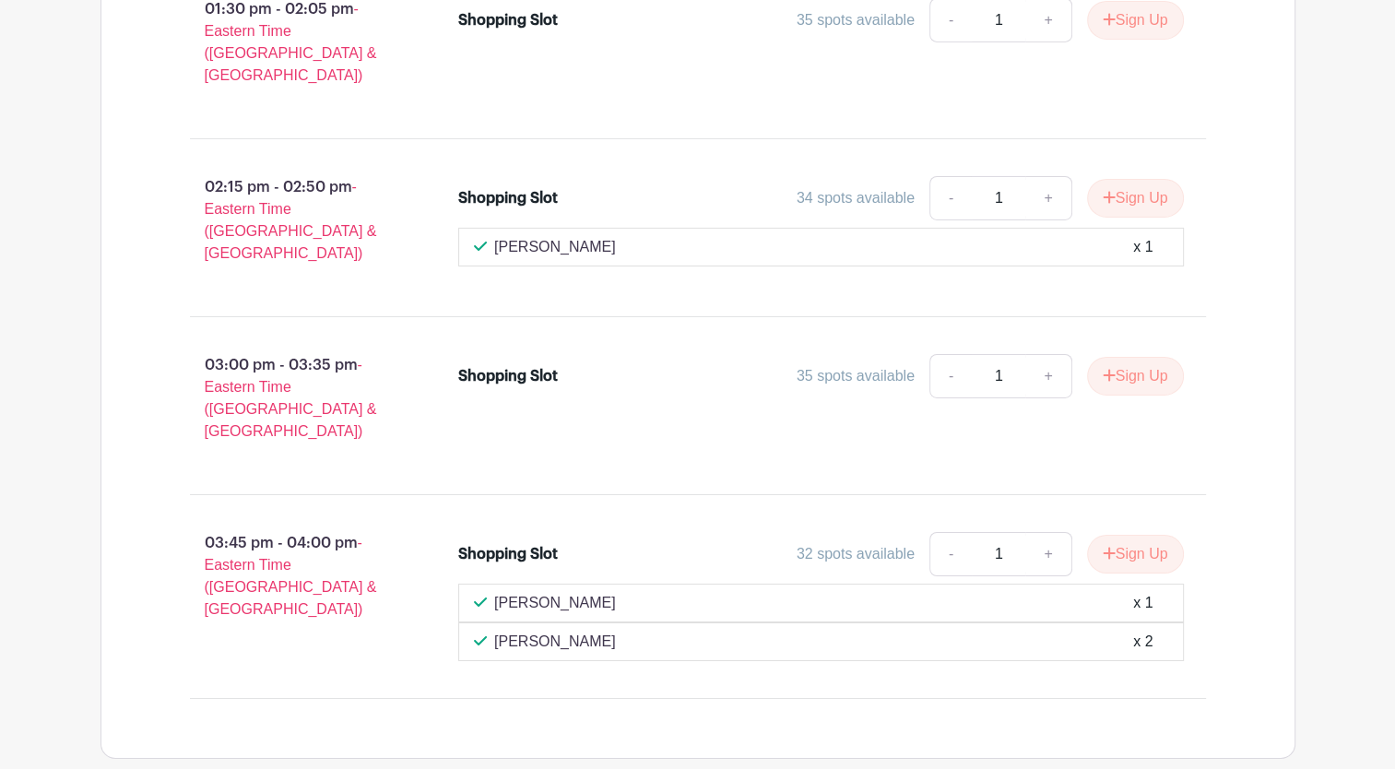
drag, startPoint x: 618, startPoint y: 507, endPoint x: 488, endPoint y: 511, distance: 130.1
click at [488, 584] on div "[PERSON_NAME] x 1" at bounding box center [821, 603] width 726 height 39
click at [313, 569] on div "03:45 pm - 04:00 pm - Eastern Time ([GEOGRAPHIC_DATA] & [GEOGRAPHIC_DATA]) Shop…" at bounding box center [698, 596] width 1105 height 173
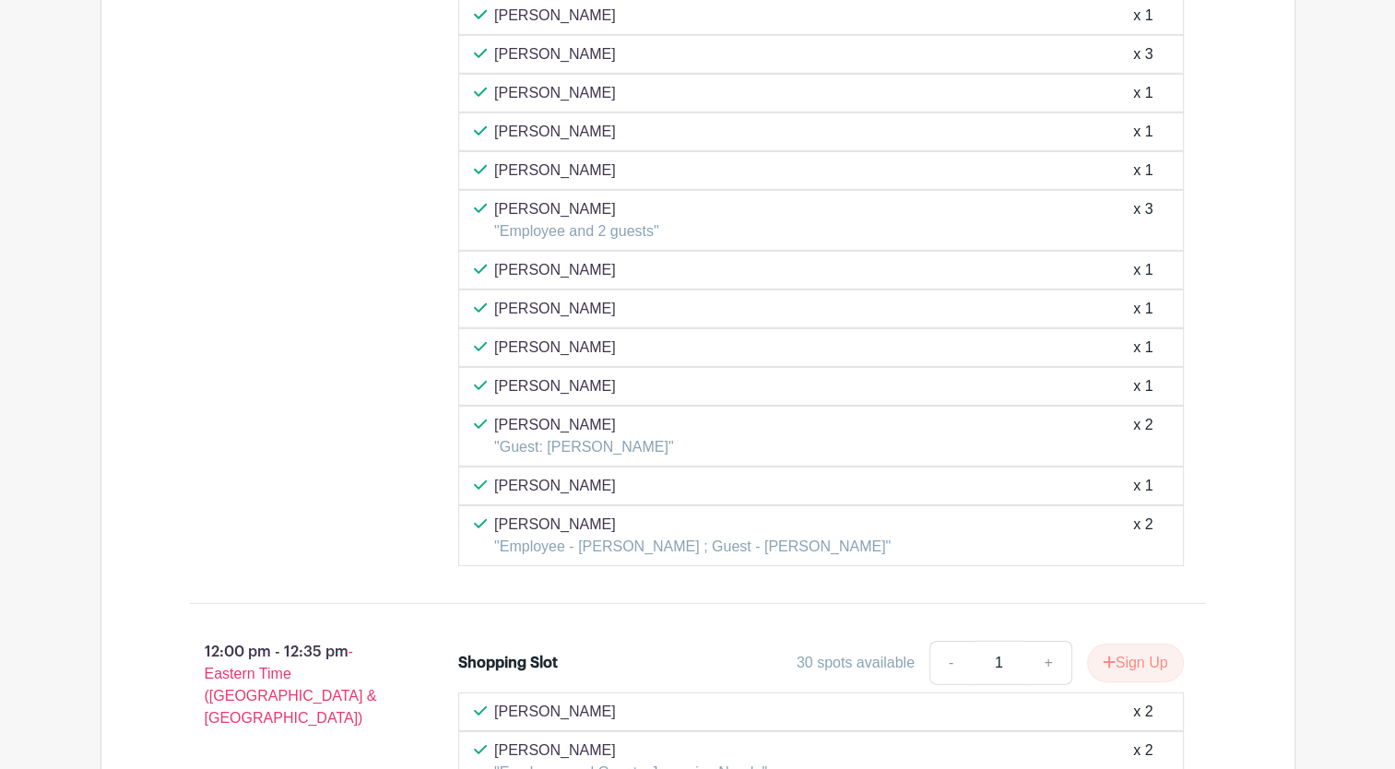
scroll to position [5543, 0]
